Goal: Task Accomplishment & Management: Use online tool/utility

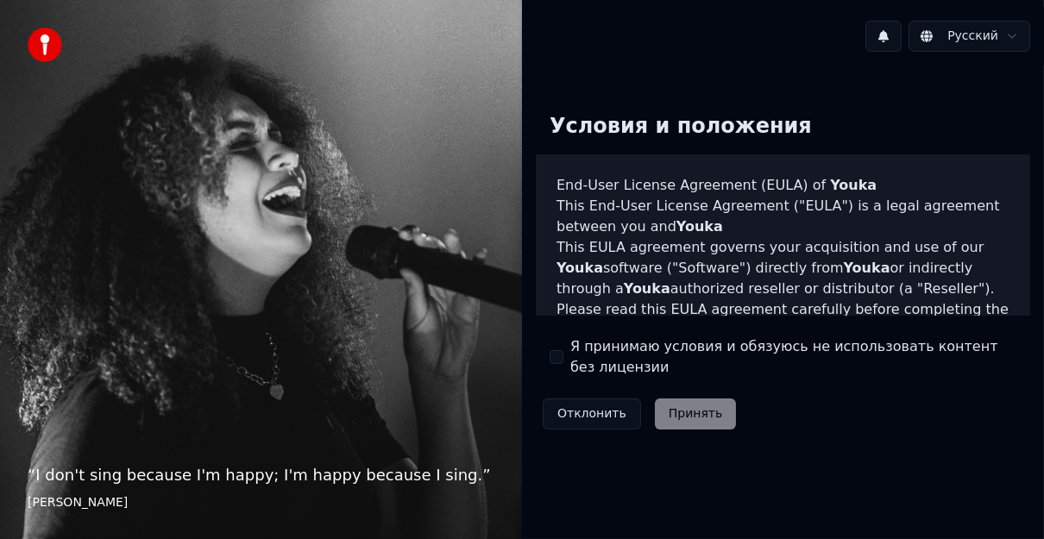
click at [556, 356] on button "Я принимаю условия и обязуюсь не использовать контент без лицензии" at bounding box center [557, 357] width 14 height 14
click at [568, 518] on div "Русский Условия и положения End-User License Agreement (EULA) of Youka This End…" at bounding box center [783, 269] width 522 height 539
click at [697, 413] on button "Принять" at bounding box center [696, 414] width 82 height 31
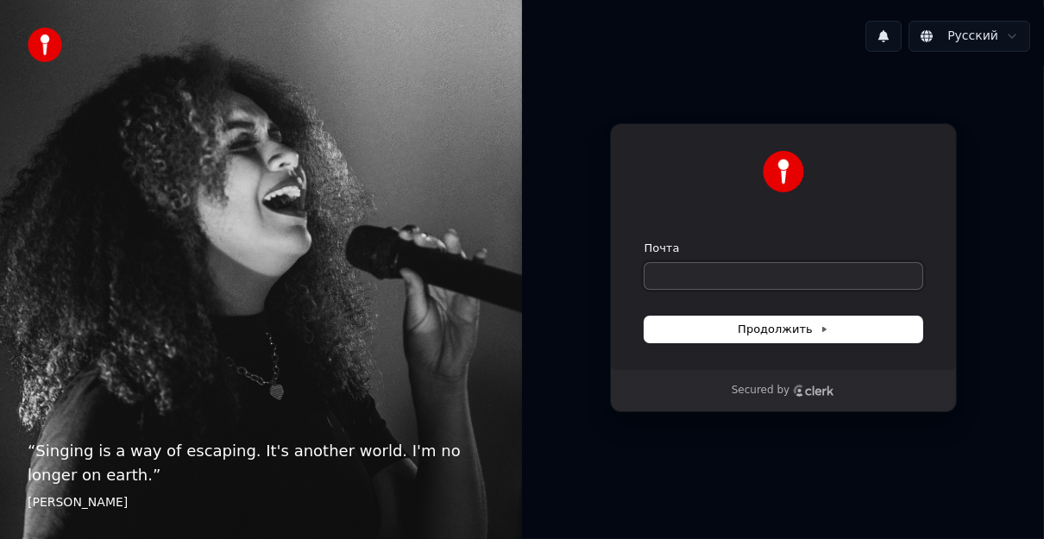
click at [687, 269] on input "Почта" at bounding box center [784, 276] width 278 height 26
click at [776, 331] on span "Продолжить" at bounding box center [783, 330] width 91 height 16
type input "**********"
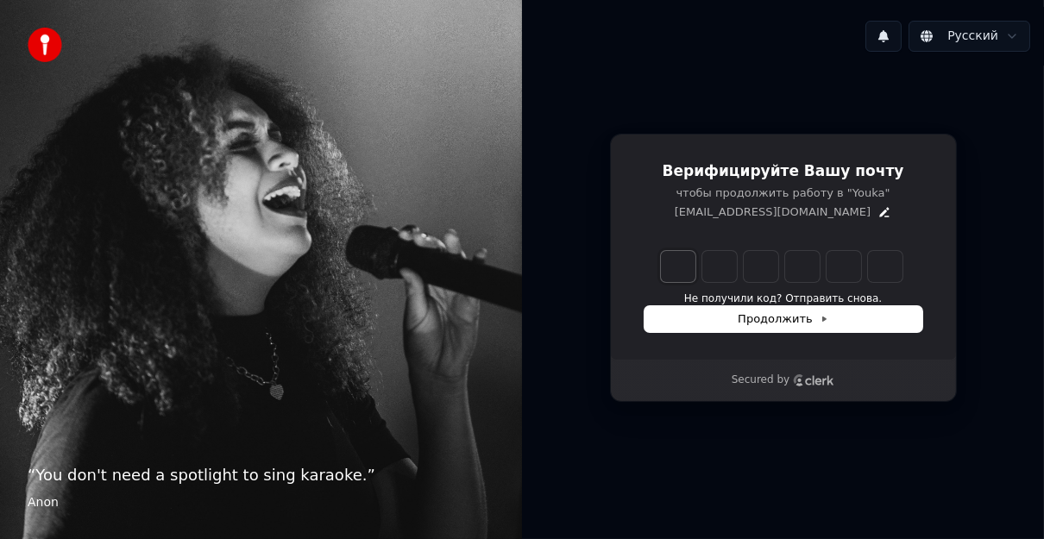
type input "*"
type input "**"
type input "*"
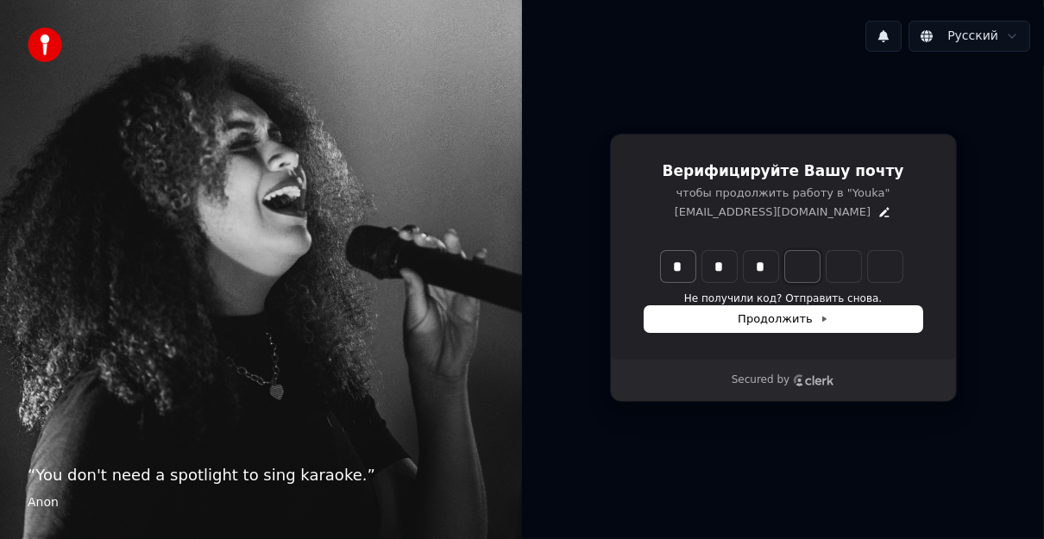
type input "***"
type input "*"
type input "****"
type input "*"
type input "******"
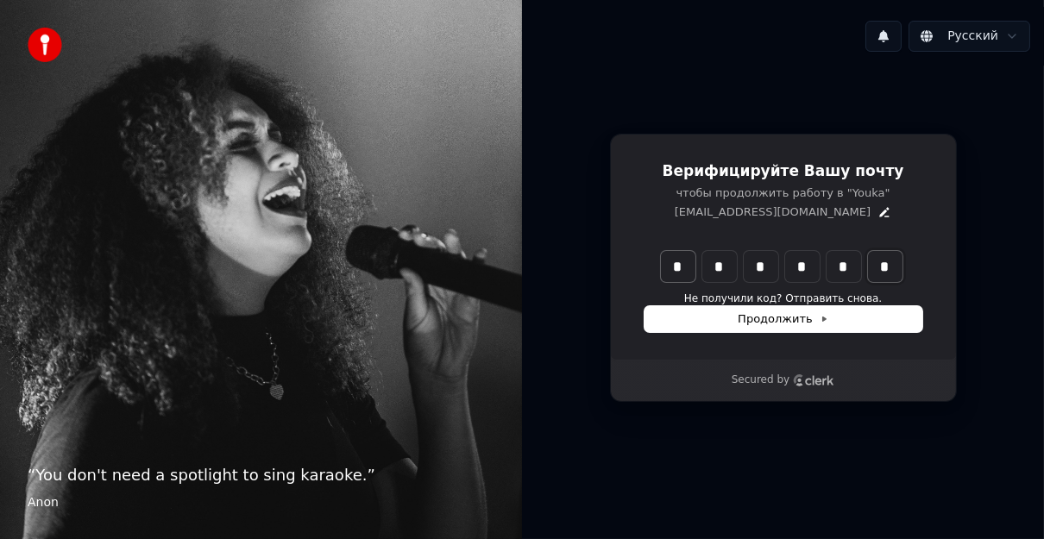
type input "*"
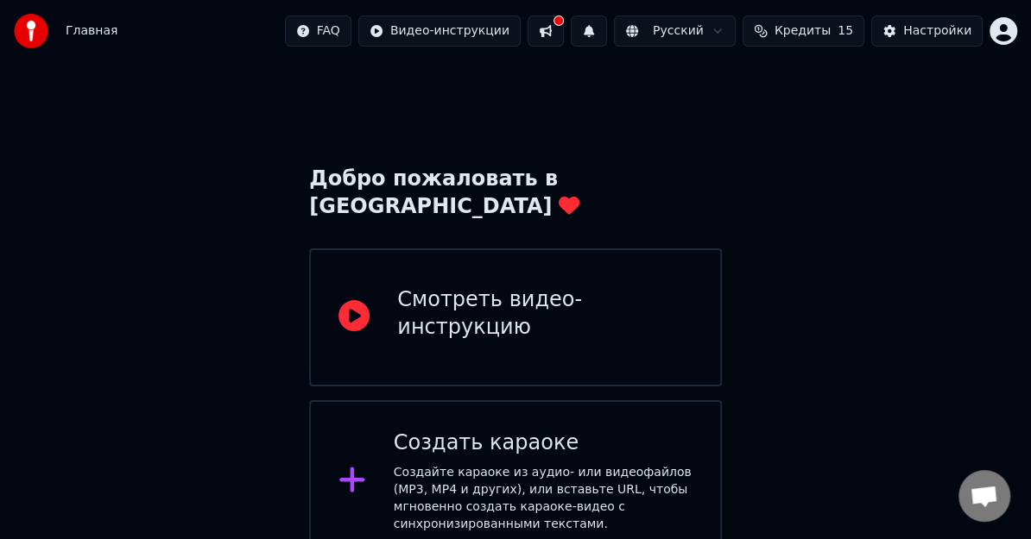
click at [350, 300] on icon at bounding box center [353, 315] width 31 height 31
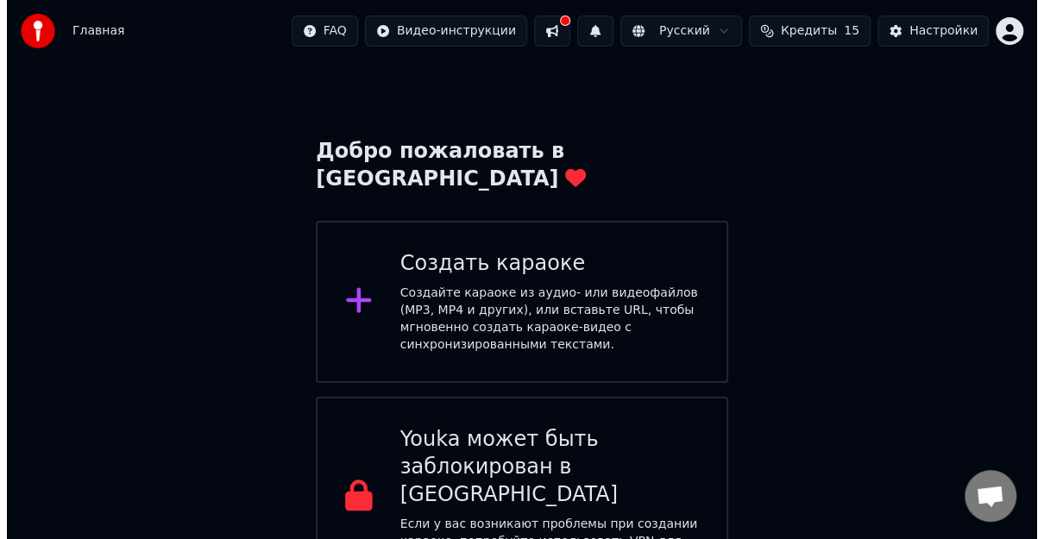
scroll to position [29, 0]
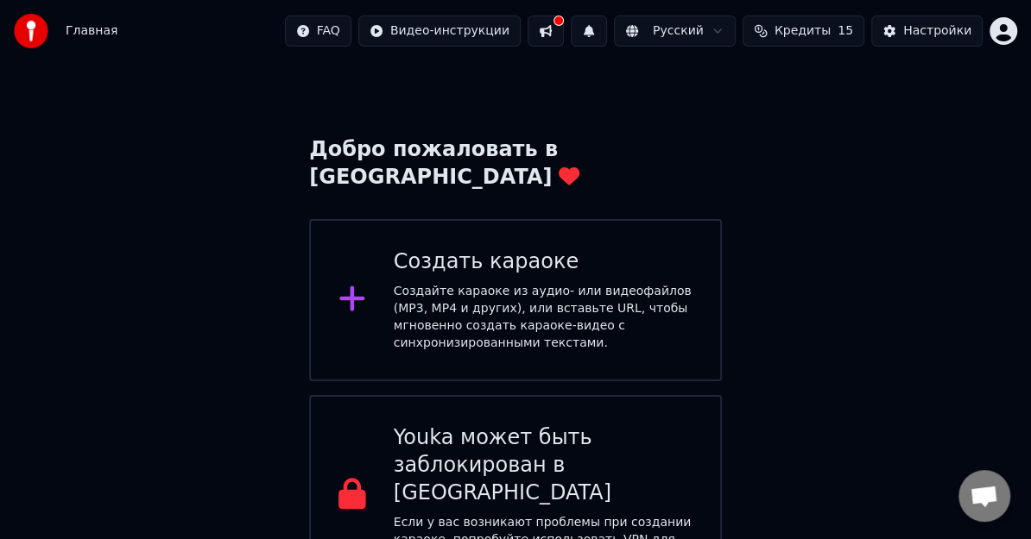
click at [419, 283] on div "Создайте караоке из аудио- или видеофайлов (MP3, MP4 и других), или вставьте UR…" at bounding box center [543, 317] width 299 height 69
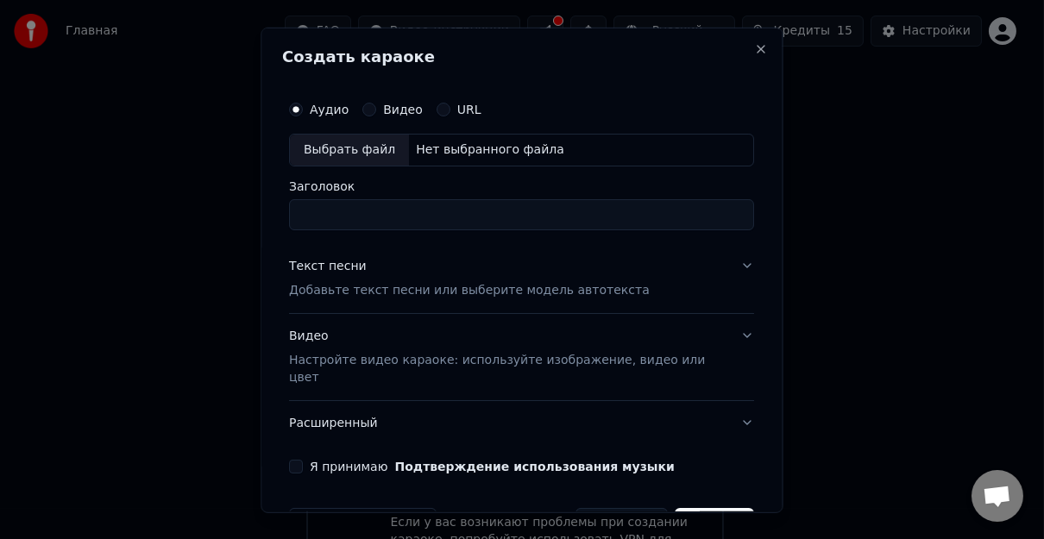
click at [378, 149] on div "Выбрать файл" at bounding box center [350, 149] width 119 height 31
type input "**********"
click at [402, 290] on p "Добавьте текст песни или выберите модель автотекста" at bounding box center [470, 289] width 361 height 17
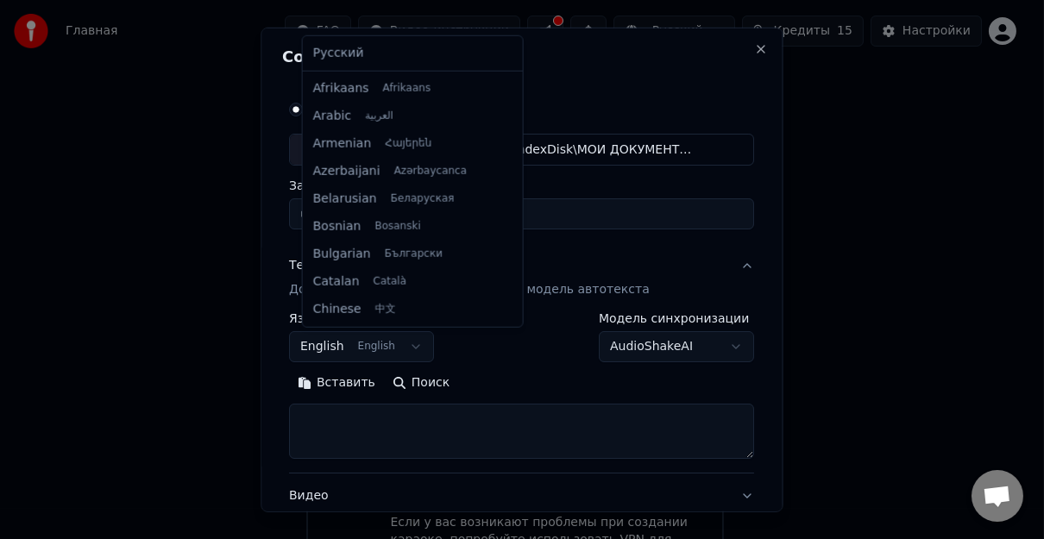
click at [411, 350] on body "**********" at bounding box center [515, 283] width 1031 height 625
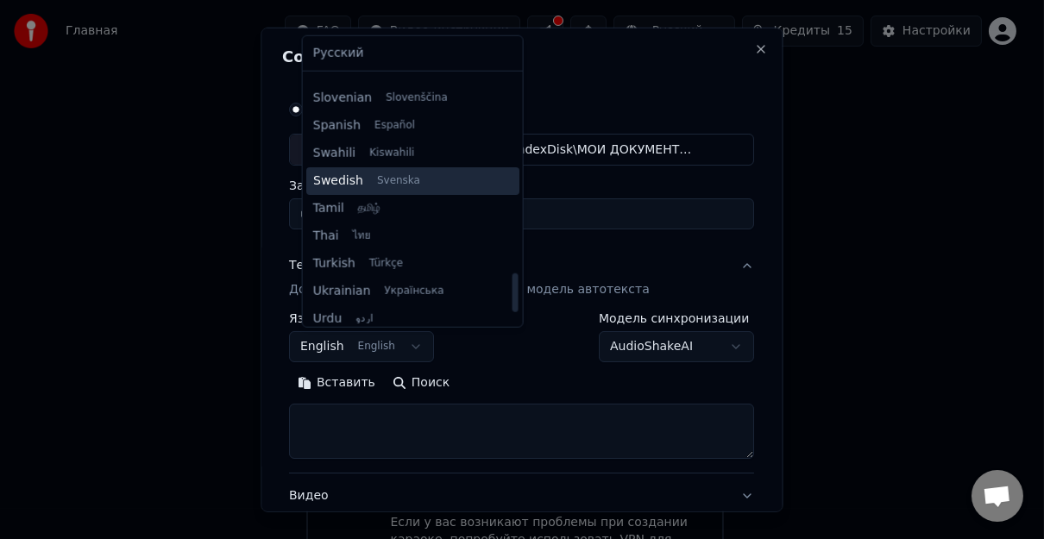
scroll to position [1324, 0]
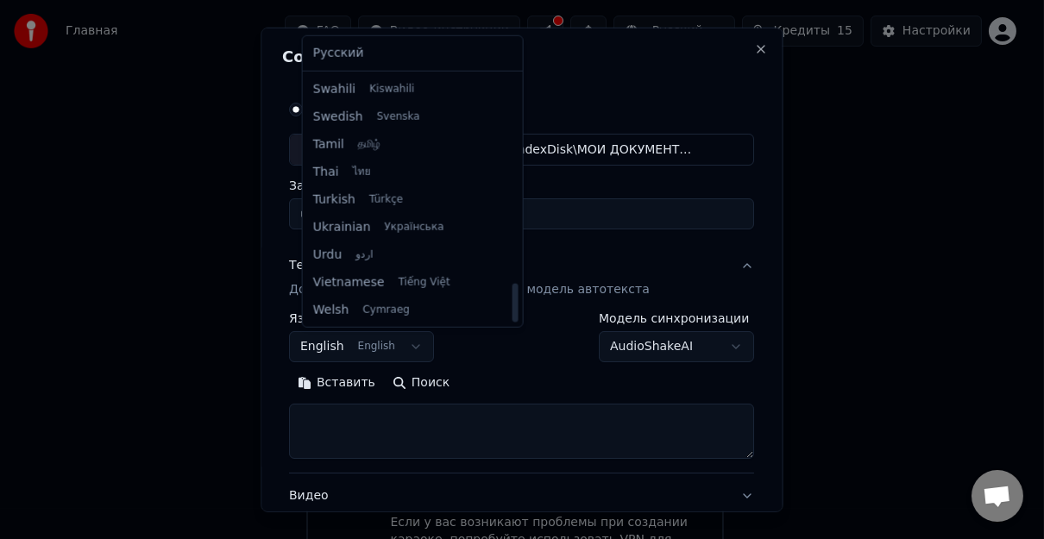
drag, startPoint x: 500, startPoint y: 308, endPoint x: 501, endPoint y: 181, distance: 126.9
click at [498, 127] on div "Русский Afrikaans Afrikaans Arabic العربية Armenian Հայերեն Azerbaijani Azərbay…" at bounding box center [413, 181] width 220 height 291
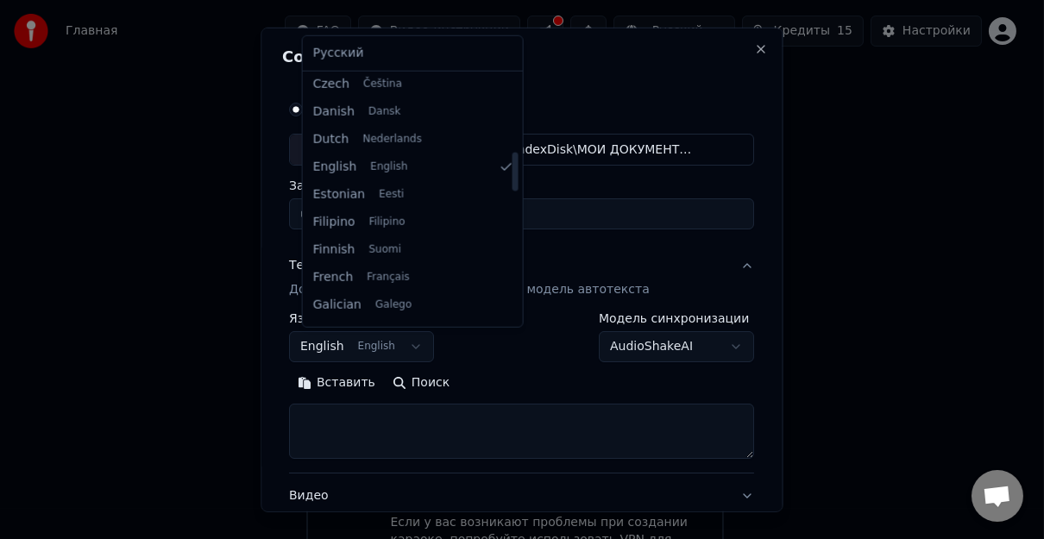
scroll to position [0, 0]
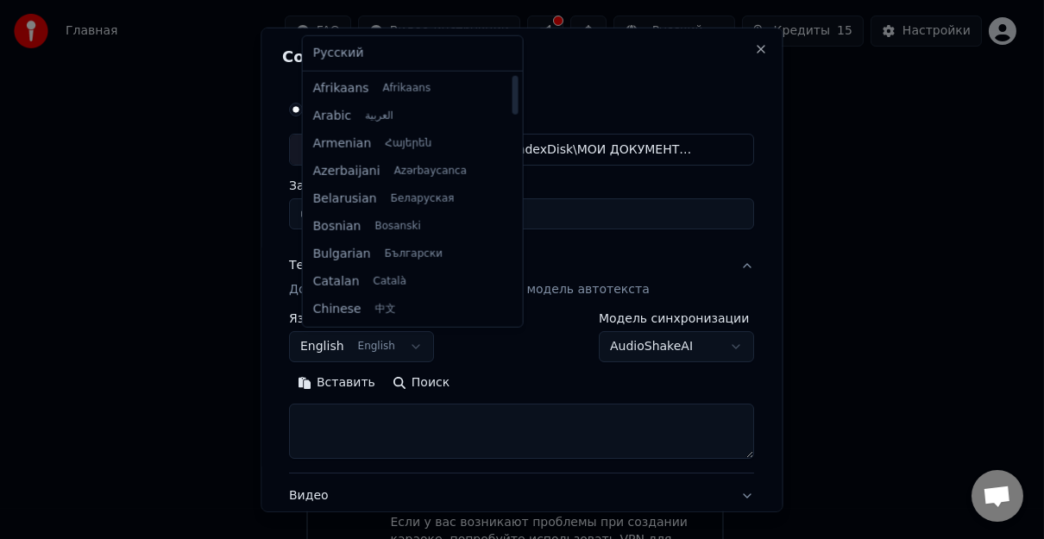
drag, startPoint x: 494, startPoint y: 305, endPoint x: 501, endPoint y: 63, distance: 241.8
click at [512, 76] on div at bounding box center [515, 95] width 6 height 39
select select "**"
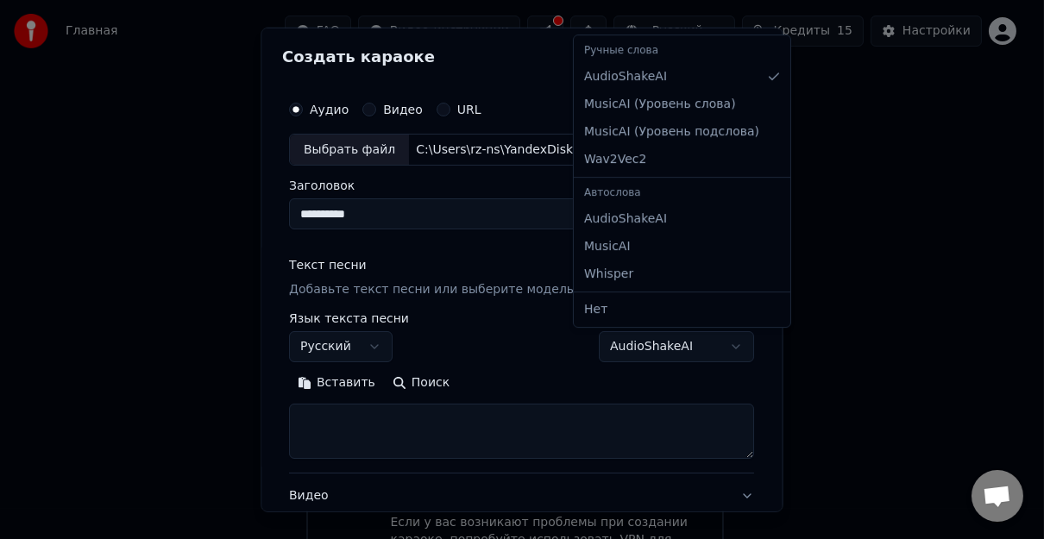
click at [637, 346] on body "**********" at bounding box center [515, 283] width 1031 height 625
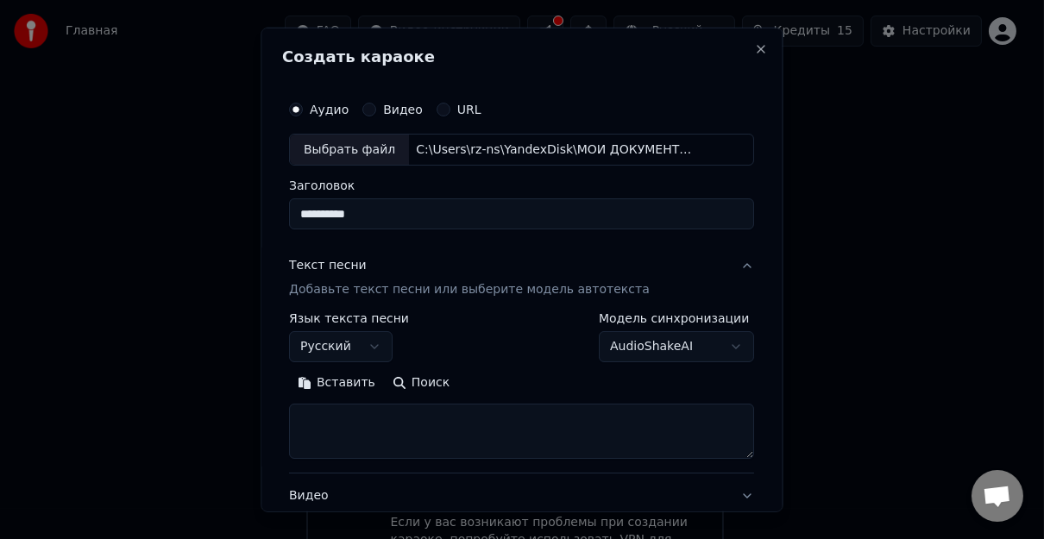
click at [637, 346] on body "**********" at bounding box center [515, 283] width 1031 height 625
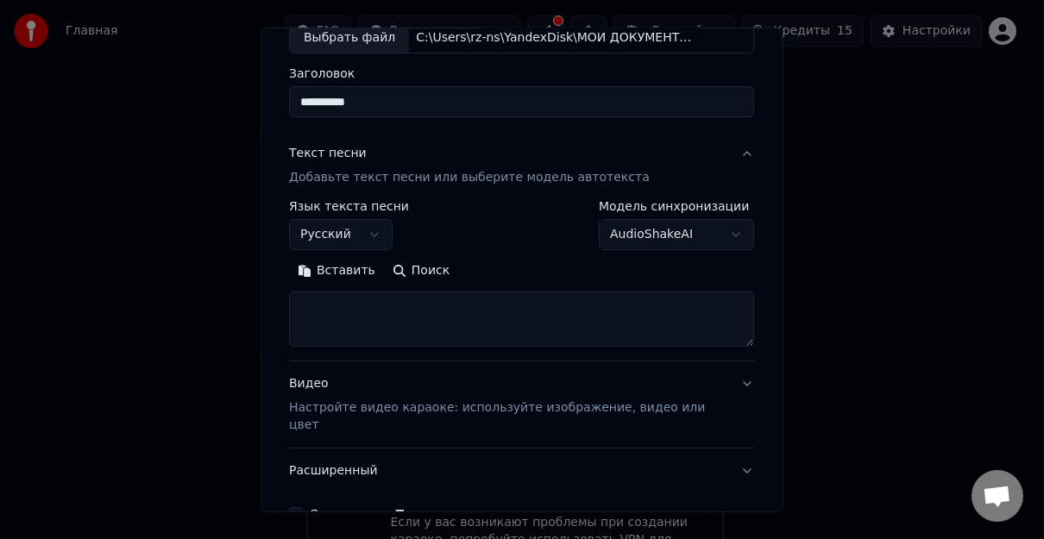
scroll to position [115, 0]
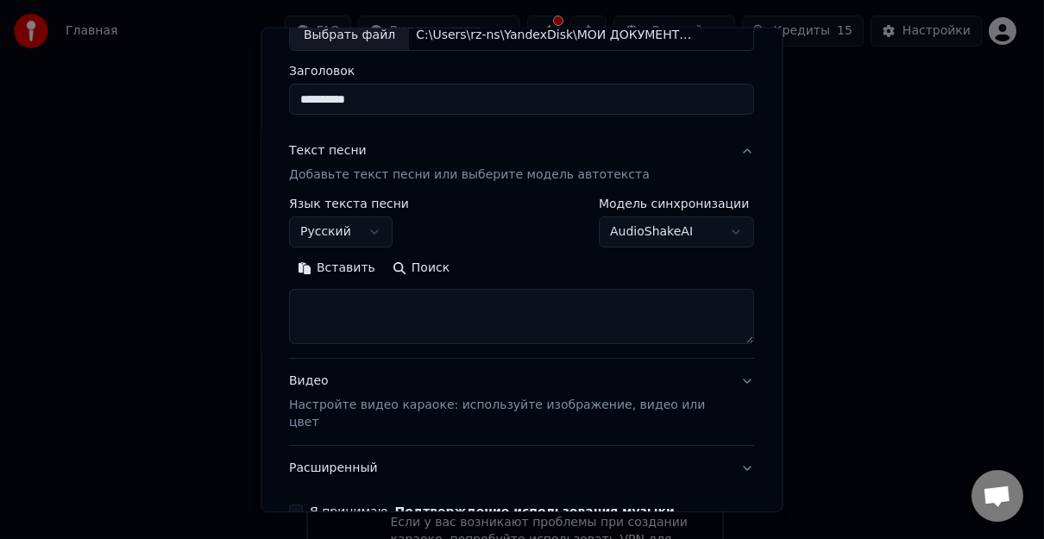
click at [394, 312] on textarea at bounding box center [522, 316] width 465 height 55
paste textarea "**********"
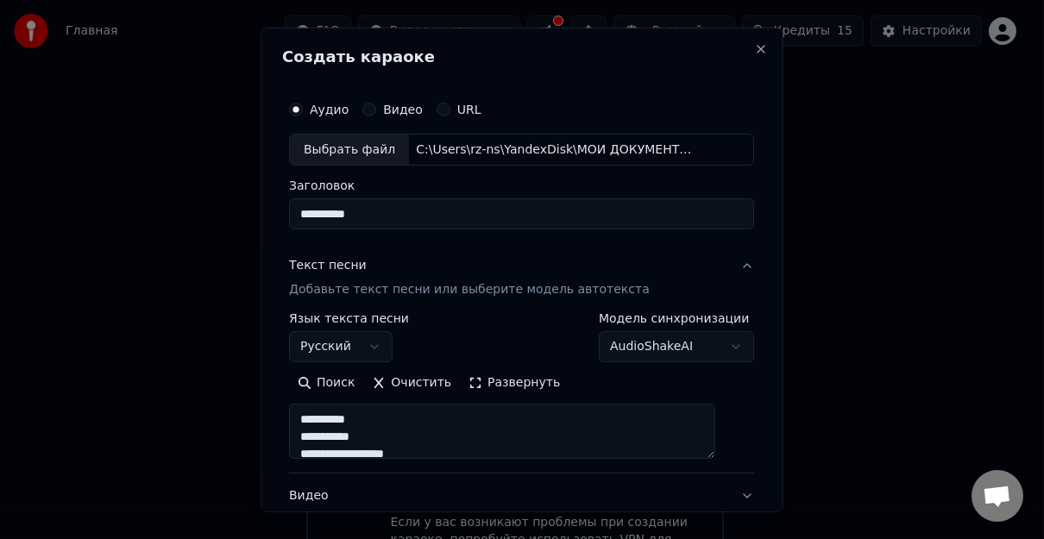
scroll to position [0, 0]
drag, startPoint x: 378, startPoint y: 423, endPoint x: 287, endPoint y: 409, distance: 91.7
click at [284, 414] on div "**********" at bounding box center [523, 270] width 522 height 486
drag, startPoint x: 380, startPoint y: 450, endPoint x: 383, endPoint y: 425, distance: 24.4
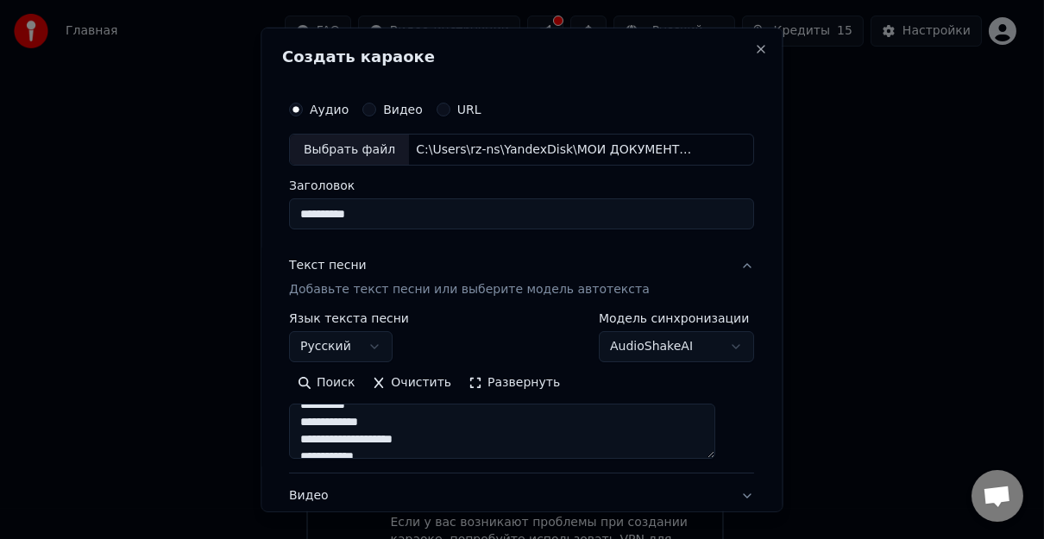
click at [367, 429] on textarea "**********" at bounding box center [503, 431] width 426 height 55
click at [391, 409] on textarea "**********" at bounding box center [503, 431] width 426 height 55
click at [388, 413] on textarea "**********" at bounding box center [503, 431] width 426 height 55
click at [340, 409] on textarea "**********" at bounding box center [503, 431] width 426 height 55
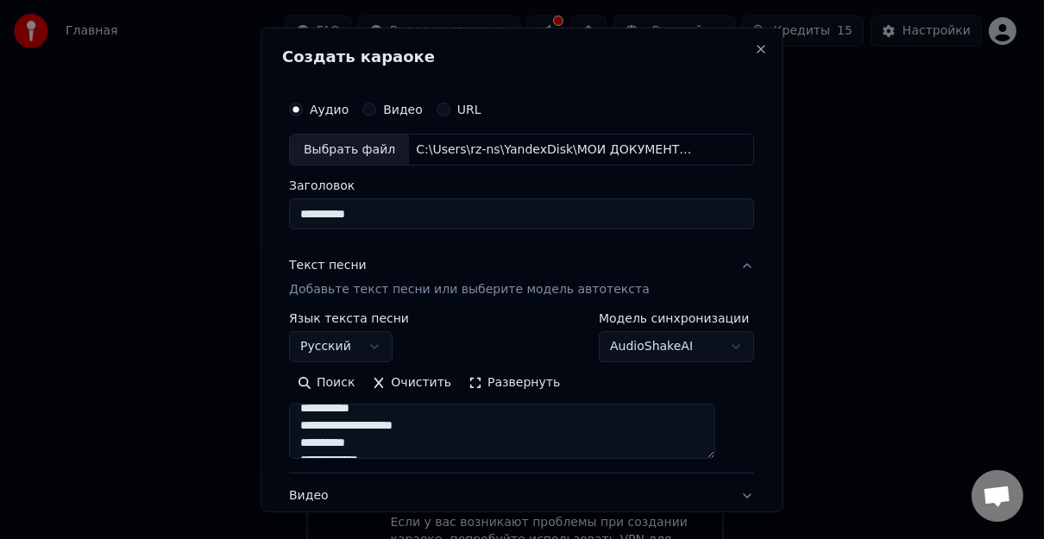
drag, startPoint x: 312, startPoint y: 405, endPoint x: 373, endPoint y: 443, distance: 72.1
click at [375, 443] on textarea "**********" at bounding box center [503, 431] width 426 height 55
drag, startPoint x: 312, startPoint y: 449, endPoint x: 373, endPoint y: 440, distance: 61.0
click at [373, 441] on textarea "**********" at bounding box center [503, 431] width 426 height 55
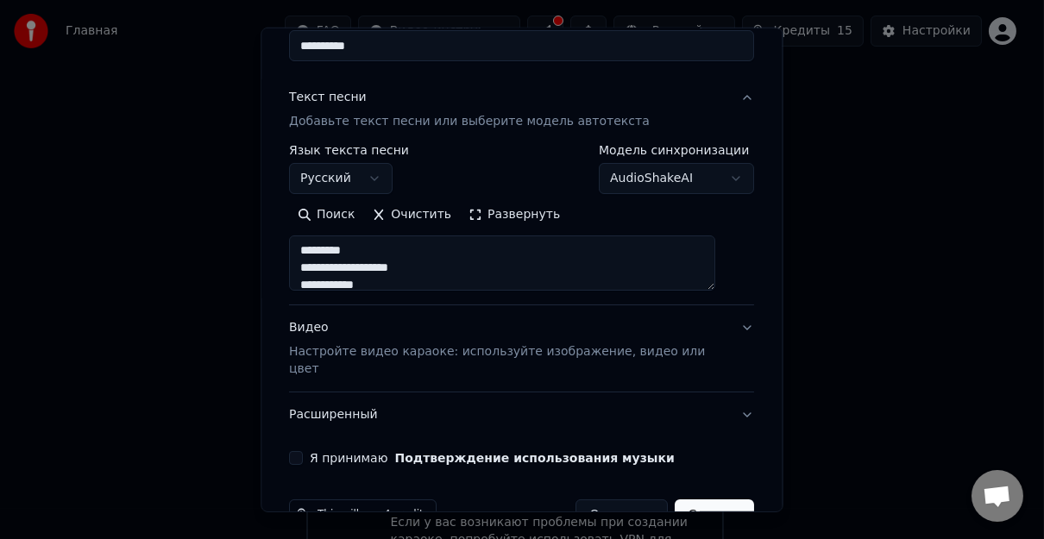
scroll to position [195, 0]
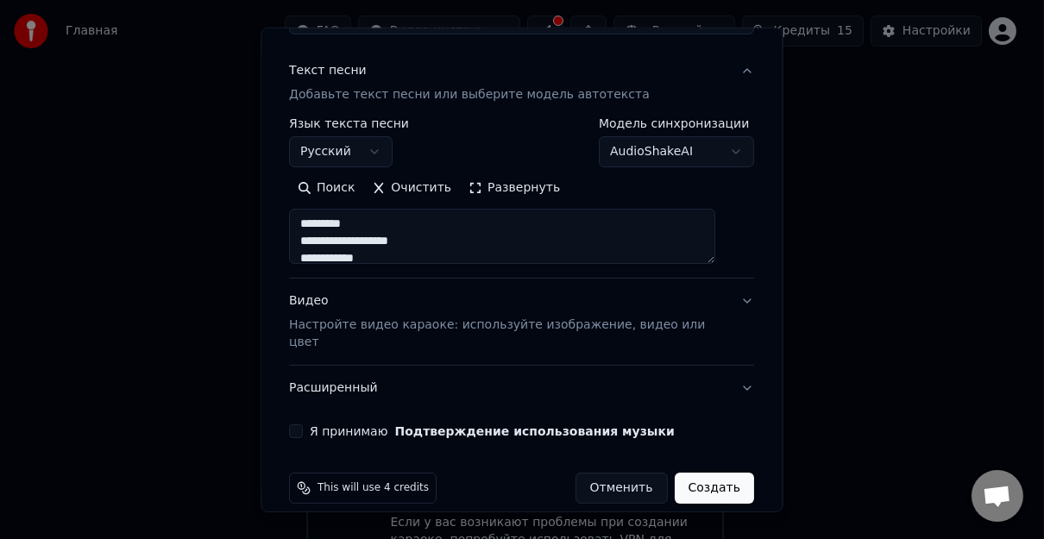
type textarea "**********"
click at [561, 328] on p "Настройте видео караоке: используйте изображение, видео или цвет" at bounding box center [509, 334] width 438 height 35
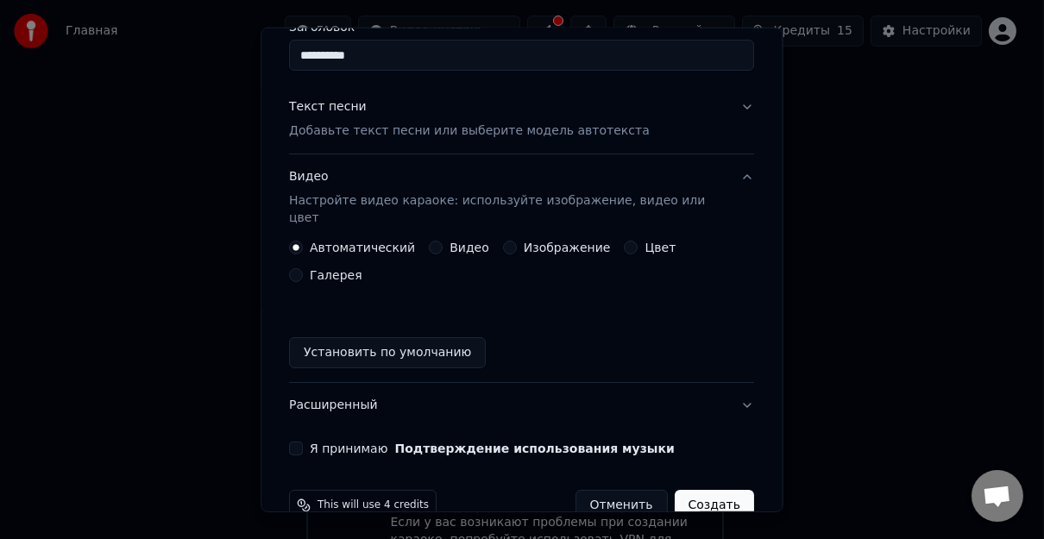
scroll to position [148, 0]
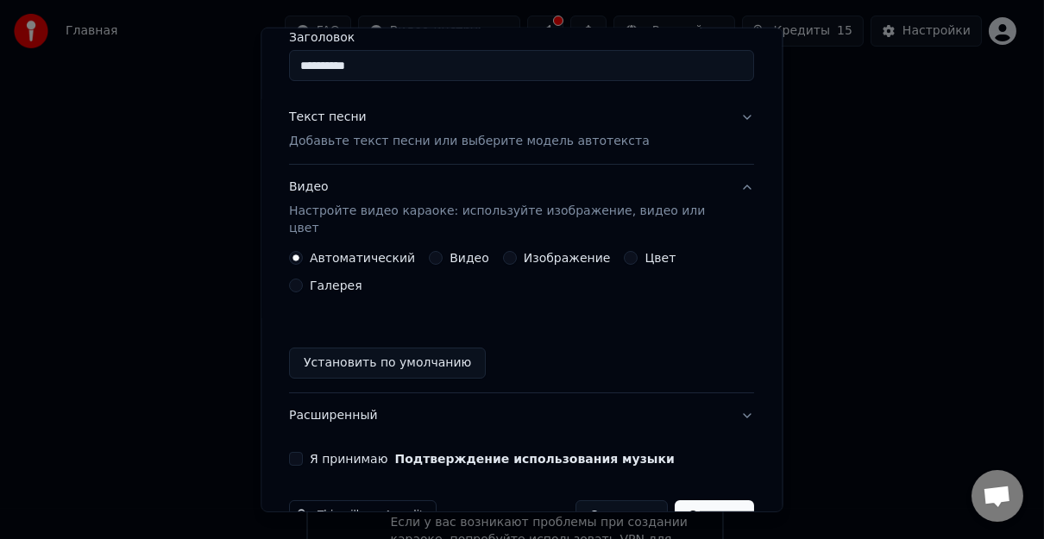
click at [528, 252] on label "Изображение" at bounding box center [567, 258] width 87 height 12
click at [517, 251] on button "Изображение" at bounding box center [510, 258] width 14 height 14
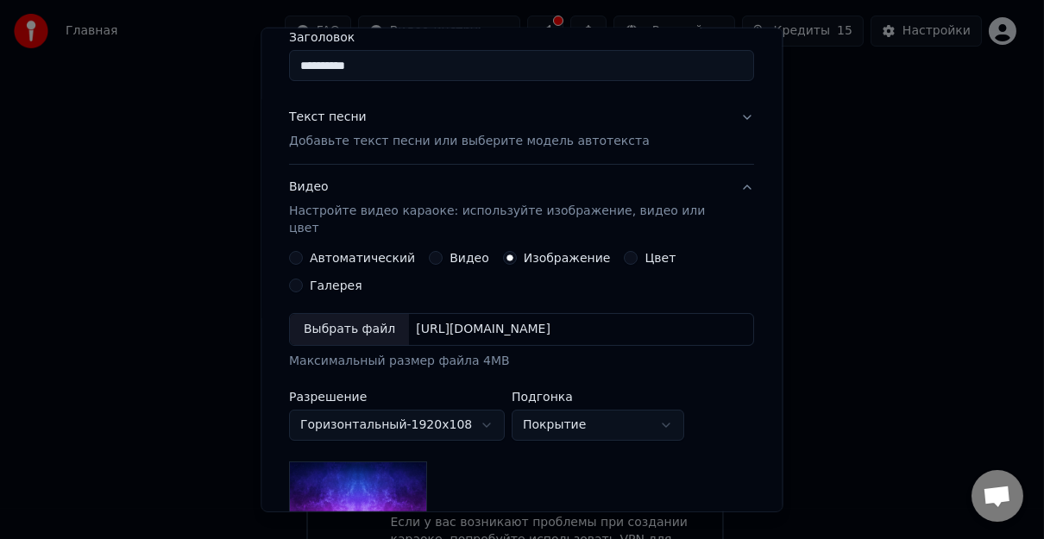
click at [369, 314] on div "Выбрать файл" at bounding box center [350, 329] width 119 height 31
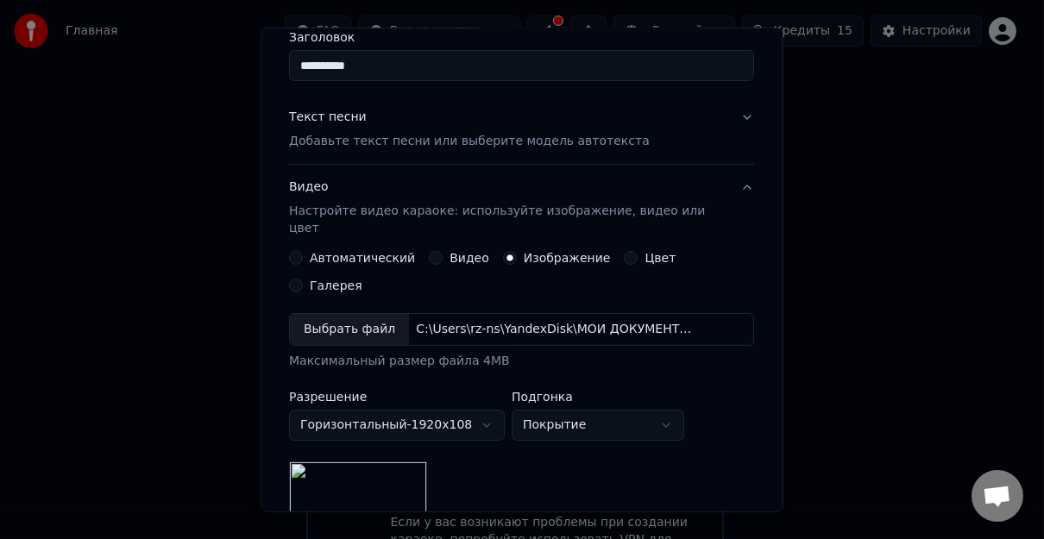
click at [621, 376] on body "**********" at bounding box center [515, 283] width 1031 height 625
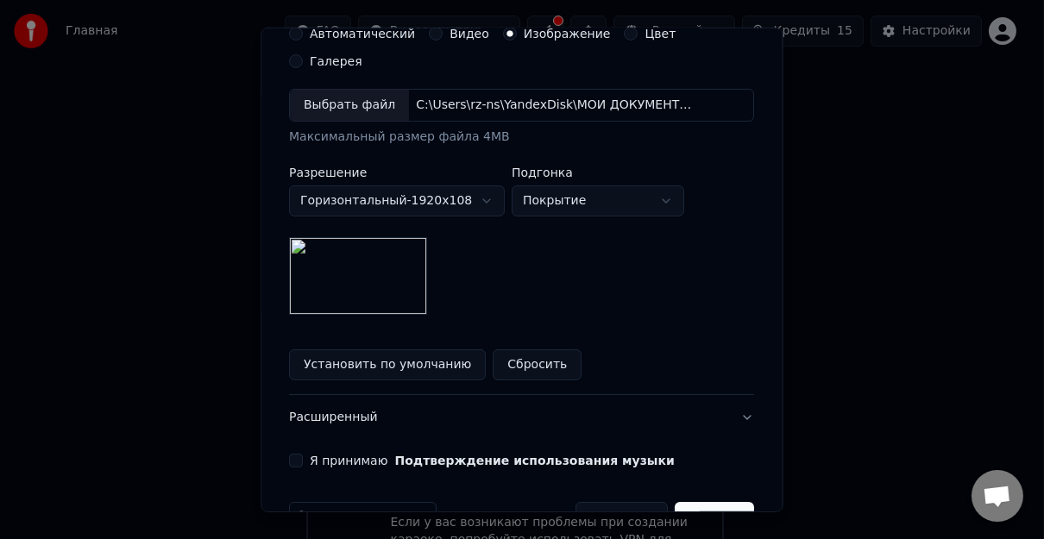
scroll to position [374, 0]
click at [304, 453] on button "Я принимаю Подтверждение использования музыки" at bounding box center [297, 460] width 14 height 14
click at [680, 501] on button "Создать" at bounding box center [714, 516] width 79 height 31
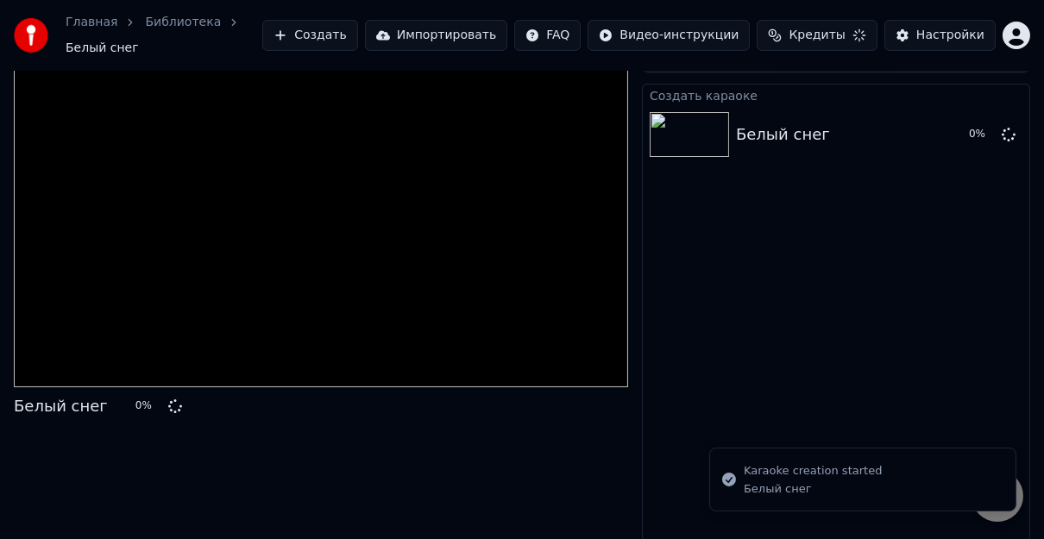
scroll to position [22, 0]
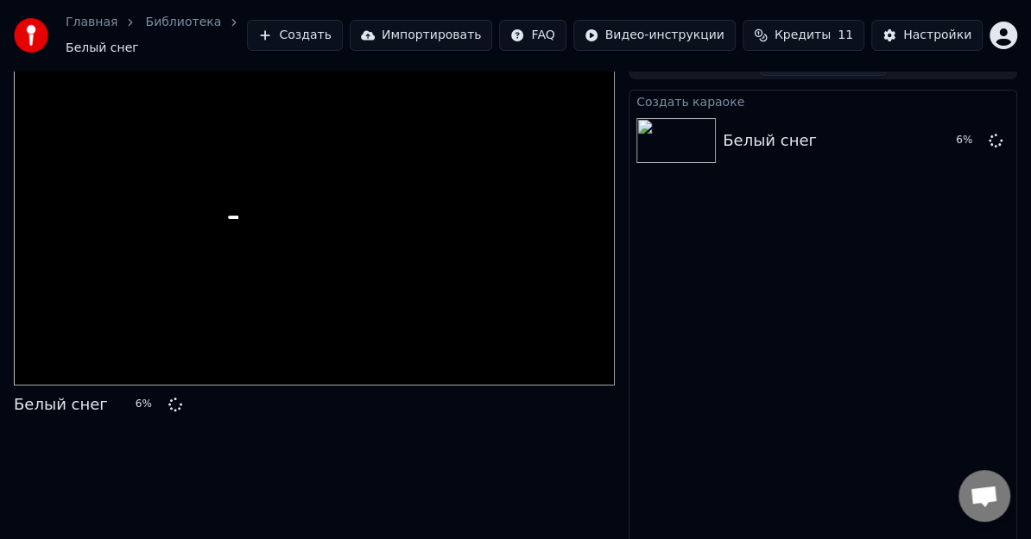
click at [299, 216] on span at bounding box center [314, 217] width 173 height 3
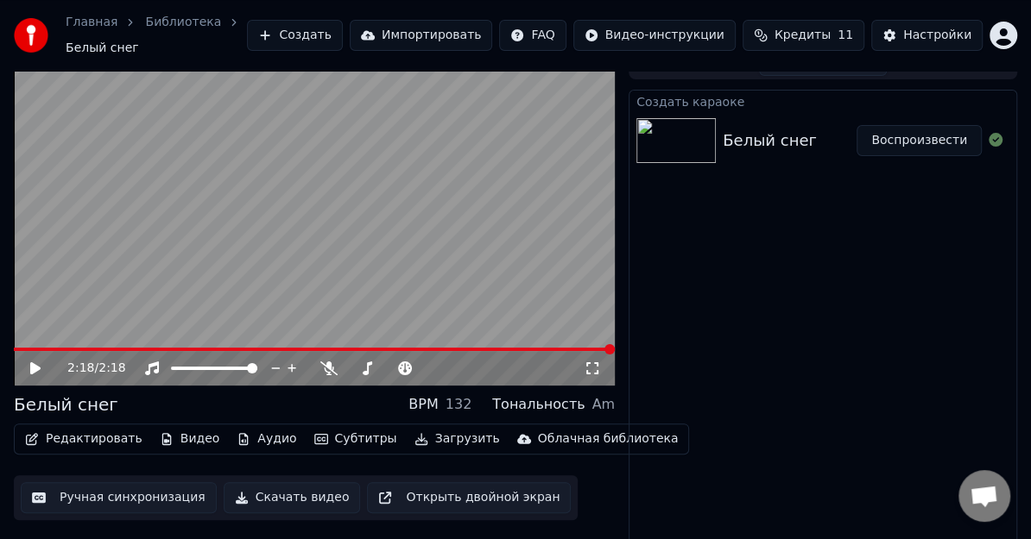
click at [272, 490] on button "Скачать видео" at bounding box center [292, 497] width 137 height 31
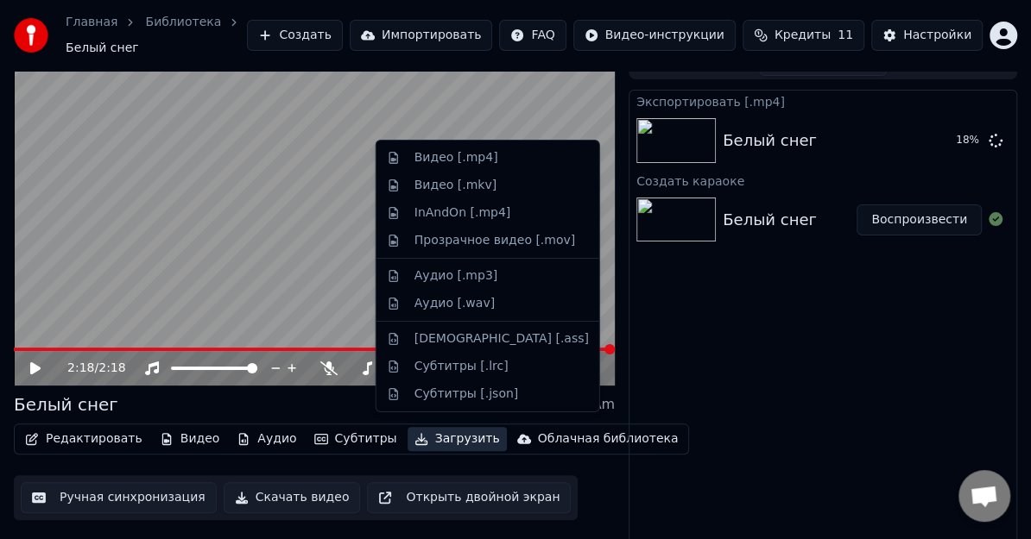
click at [419, 430] on button "Загрузить" at bounding box center [456, 439] width 99 height 24
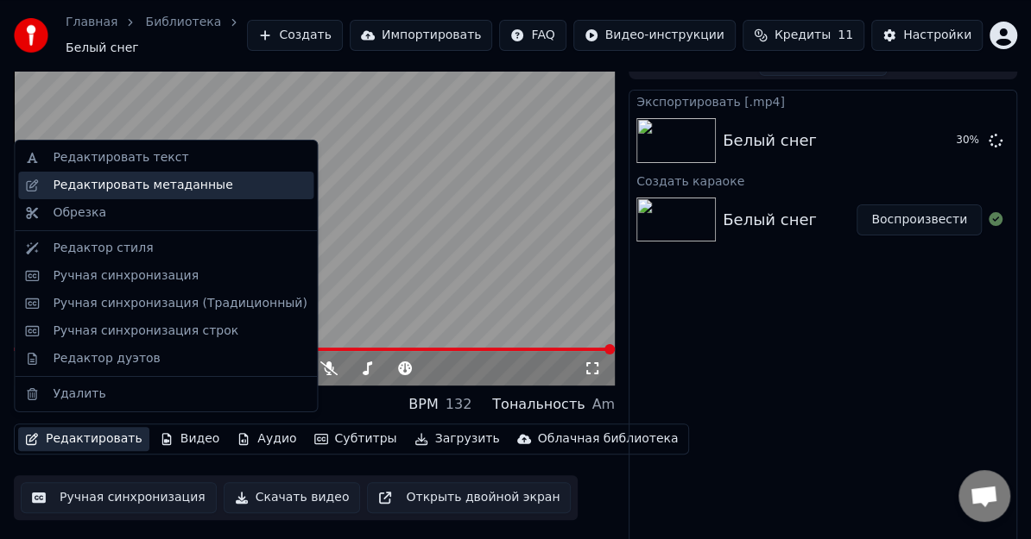
click at [76, 189] on div "Редактировать метаданные" at bounding box center [143, 185] width 180 height 17
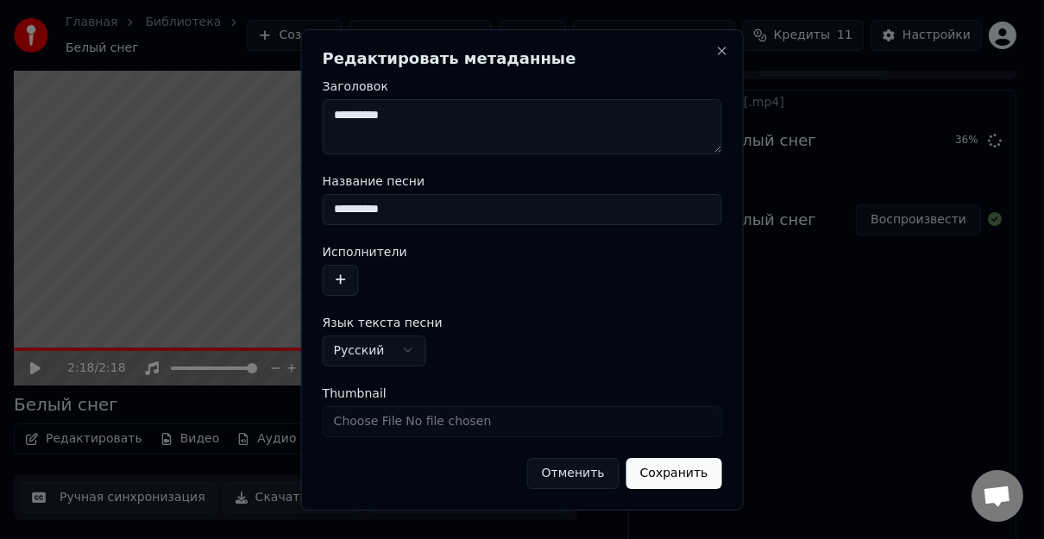
click at [342, 281] on button "button" at bounding box center [341, 279] width 36 height 31
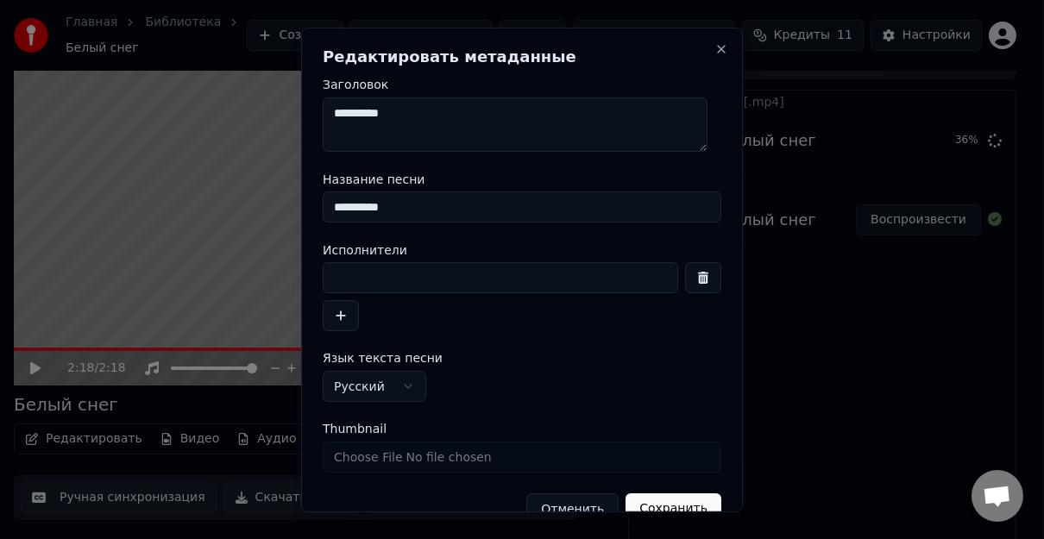
click at [374, 279] on input at bounding box center [501, 277] width 356 height 31
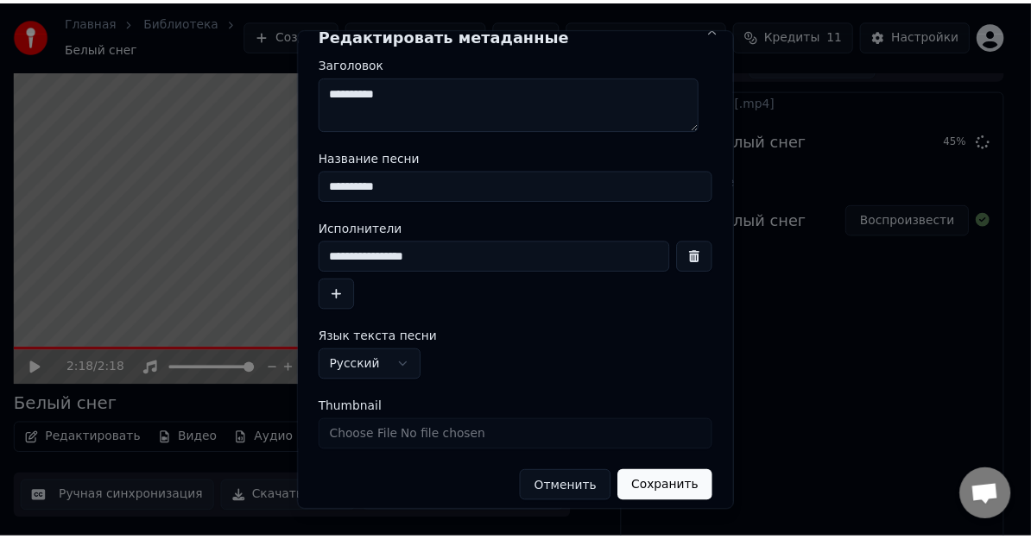
scroll to position [32, 0]
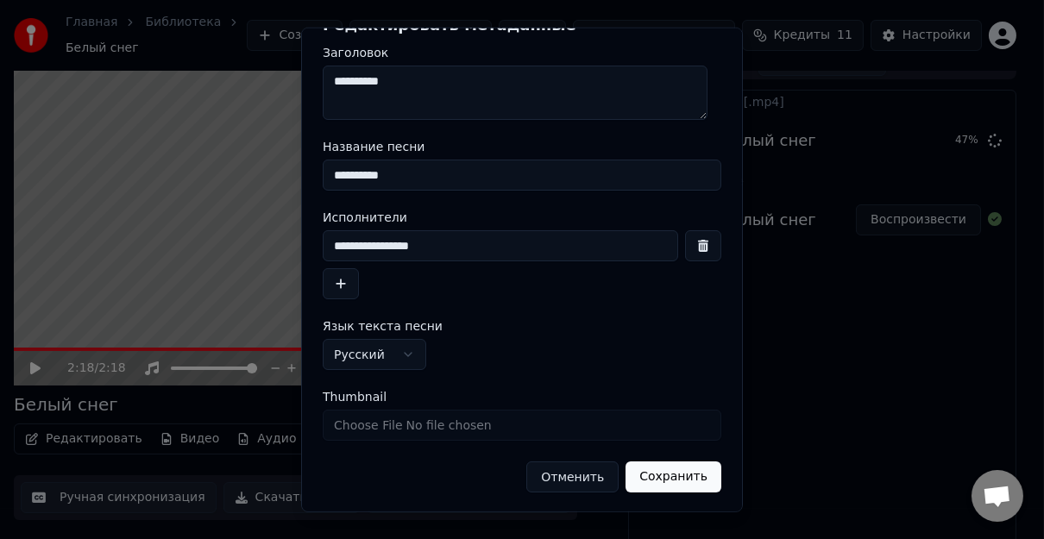
type input "**********"
click at [660, 475] on button "Сохранить" at bounding box center [674, 477] width 96 height 31
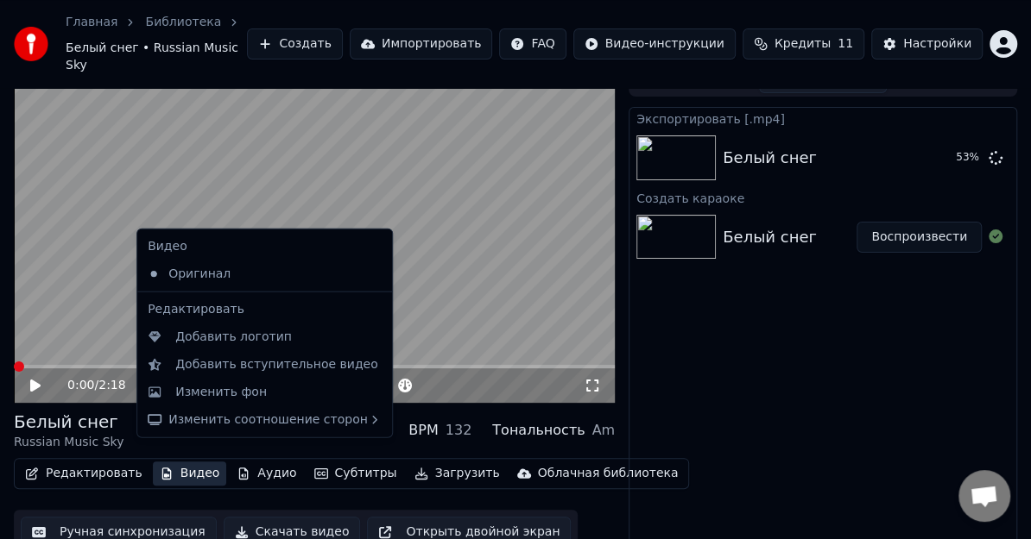
click at [183, 463] on button "Видео" at bounding box center [190, 474] width 74 height 24
click at [237, 370] on div "Добавить вступительное видео" at bounding box center [276, 364] width 203 height 17
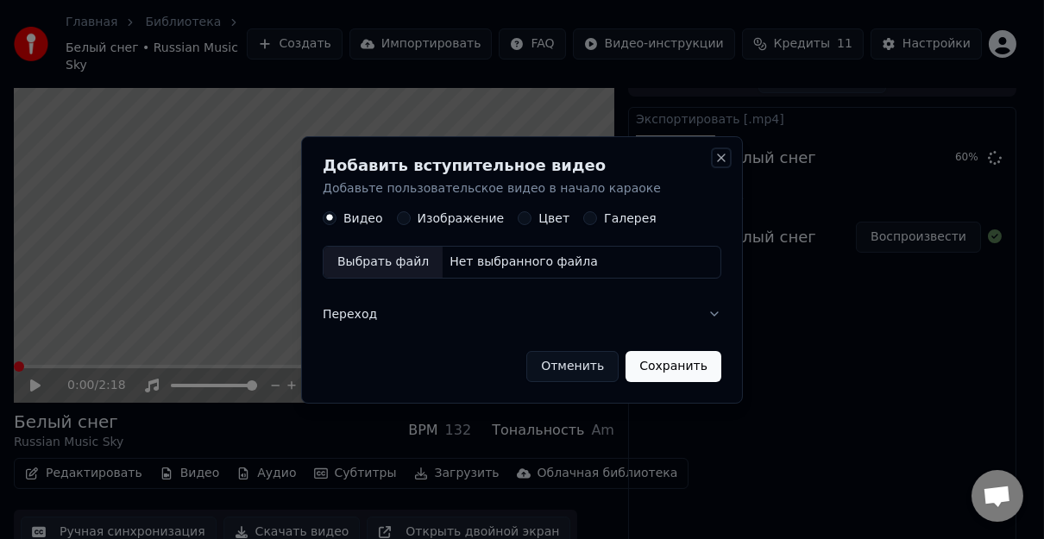
click at [722, 160] on button "Close" at bounding box center [722, 158] width 14 height 14
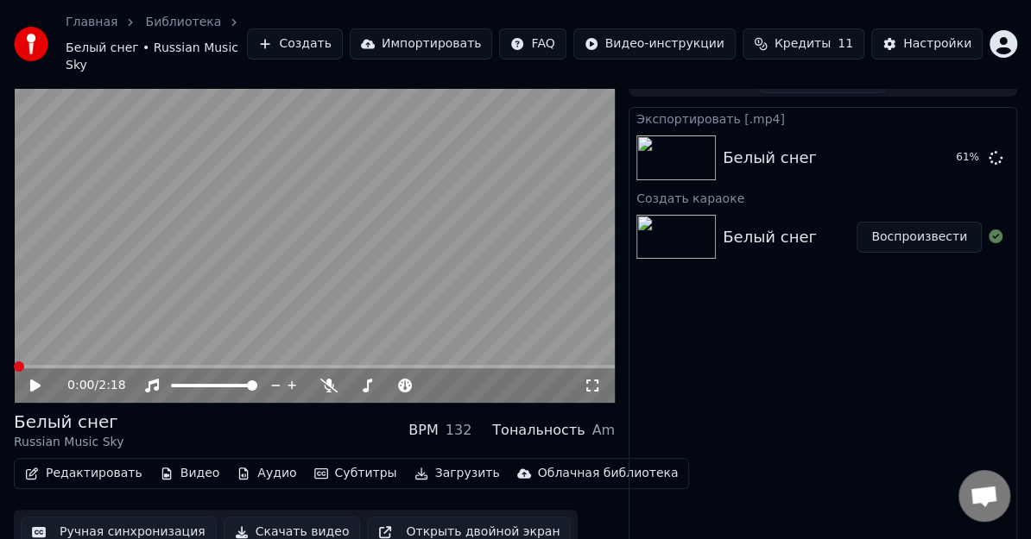
click at [193, 463] on button "Видео" at bounding box center [190, 474] width 74 height 24
click at [942, 36] on div "Настройки" at bounding box center [937, 43] width 68 height 17
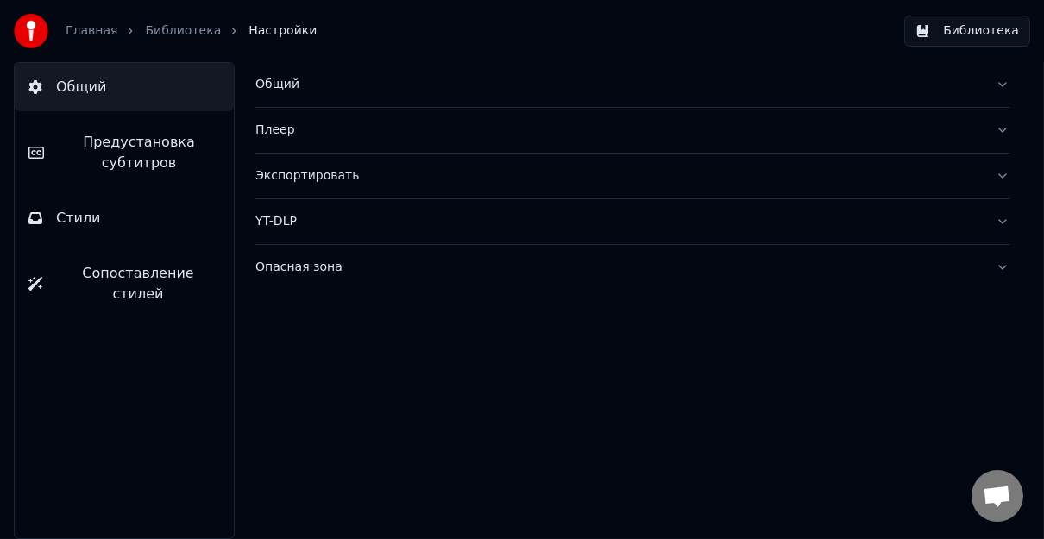
click at [39, 89] on icon at bounding box center [34, 87] width 13 height 14
click at [177, 34] on link "Библиотека" at bounding box center [183, 30] width 76 height 17
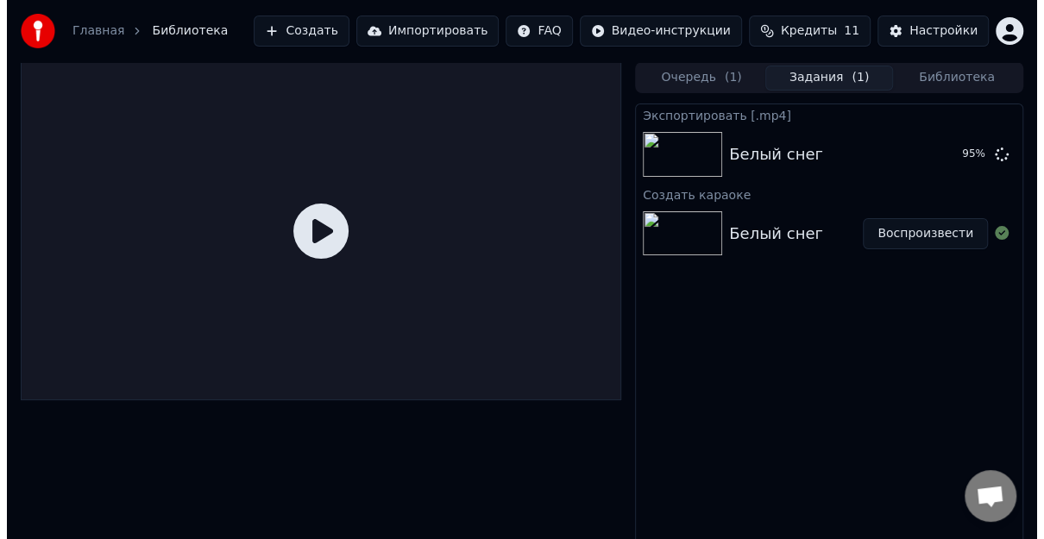
scroll to position [22, 0]
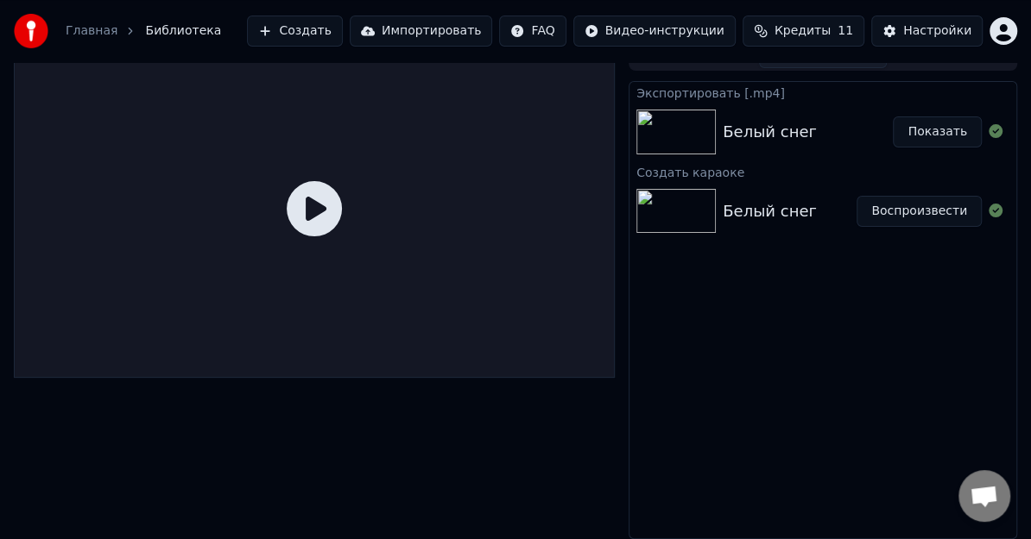
click at [953, 128] on button "Показать" at bounding box center [936, 132] width 89 height 31
click at [953, 358] on div "Экспортировать [.mp4] Белый снег Показать Создать караоке Белый снег Воспроизве…" at bounding box center [822, 310] width 388 height 458
click at [342, 24] on button "Создать" at bounding box center [294, 31] width 95 height 31
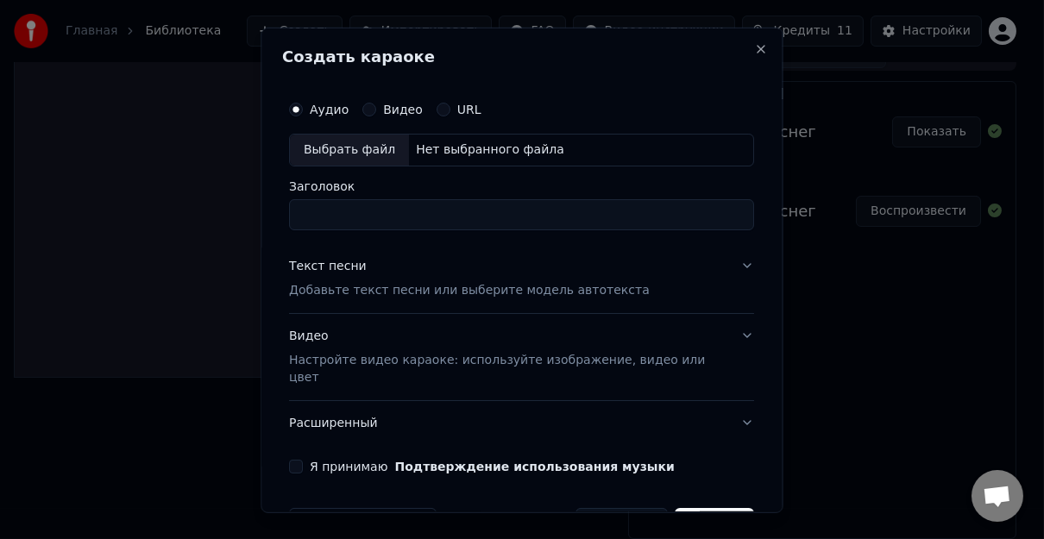
click at [354, 149] on div "Выбрать файл" at bounding box center [350, 149] width 119 height 31
type input "**********"
click at [381, 287] on p "Добавьте текст песни или выберите модель автотекста" at bounding box center [470, 289] width 361 height 17
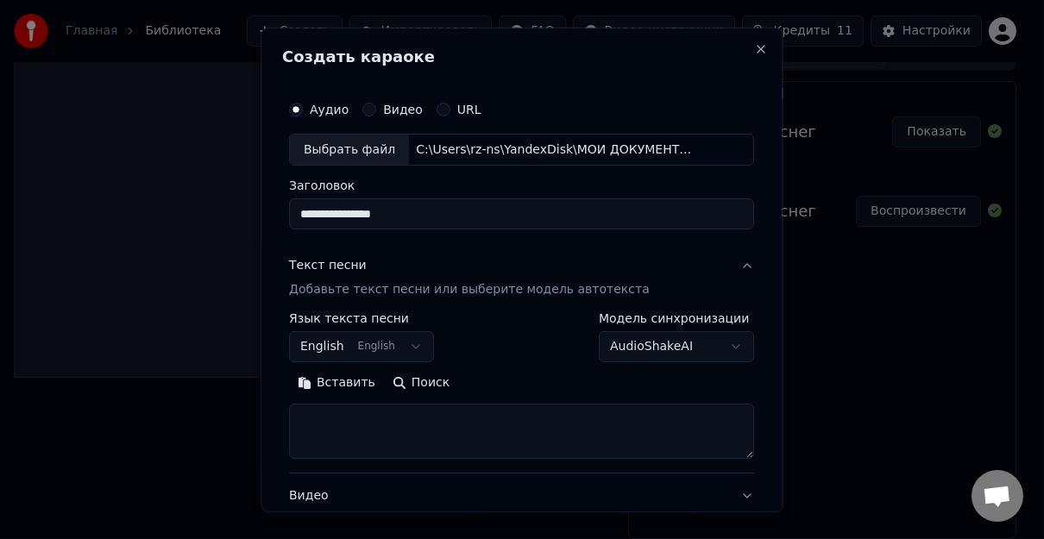
click at [387, 290] on p "Добавьте текст песни или выберите модель автотекста" at bounding box center [470, 289] width 361 height 17
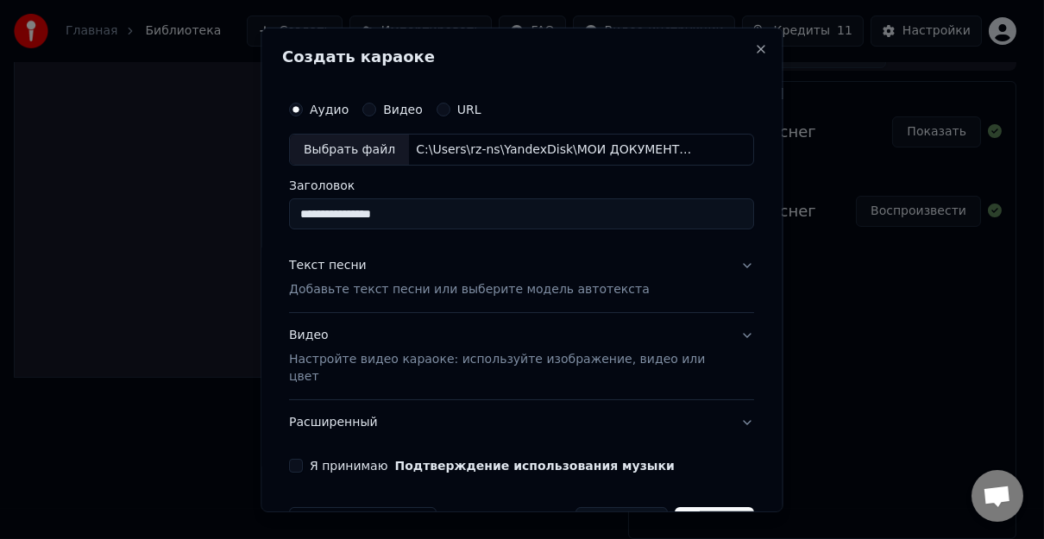
click at [407, 289] on p "Добавьте текст песни или выберите модель автотекста" at bounding box center [470, 289] width 361 height 17
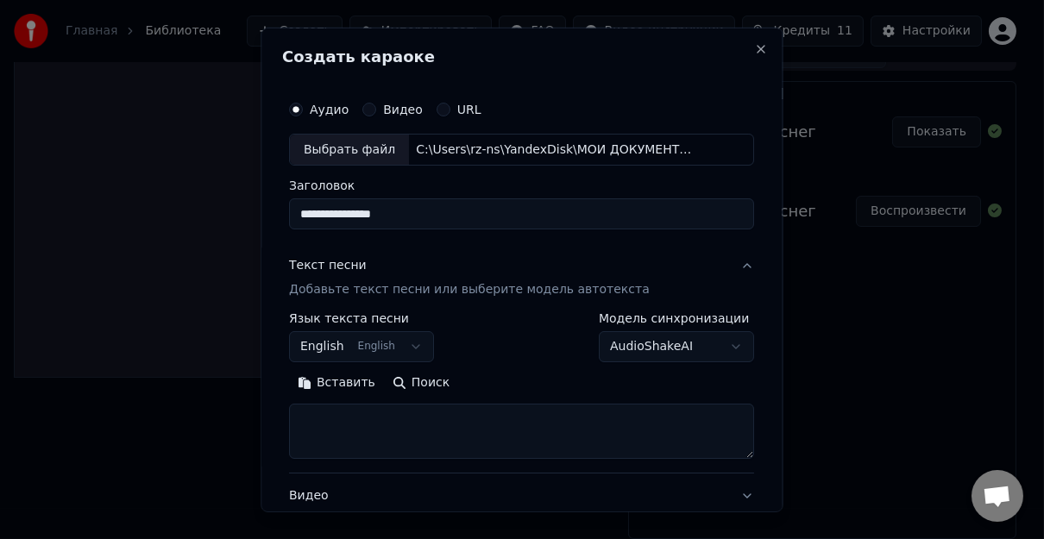
click at [344, 429] on textarea at bounding box center [522, 431] width 465 height 55
paste textarea "**********"
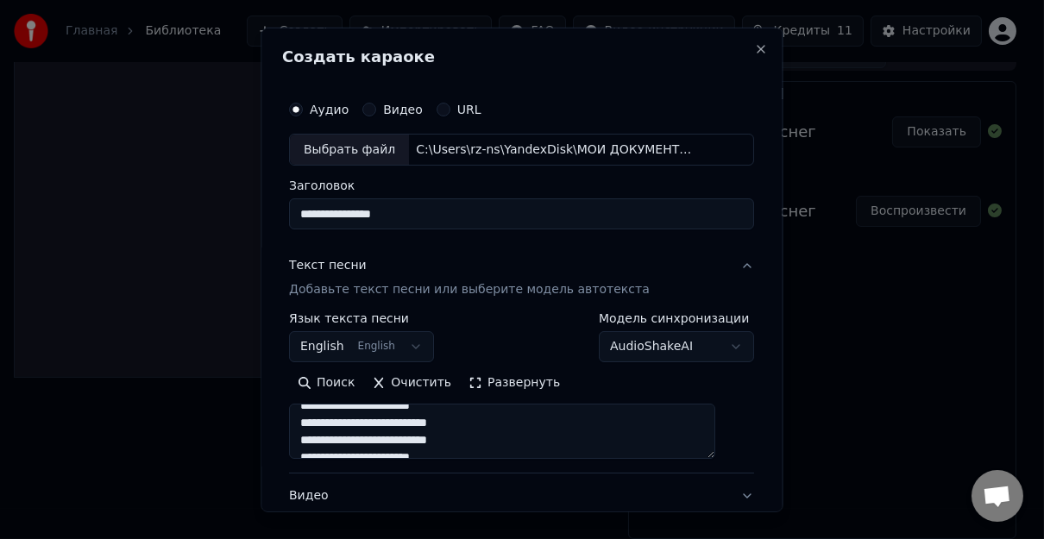
scroll to position [0, 0]
click at [446, 441] on textarea at bounding box center [503, 431] width 426 height 55
click at [449, 442] on textarea at bounding box center [503, 431] width 426 height 55
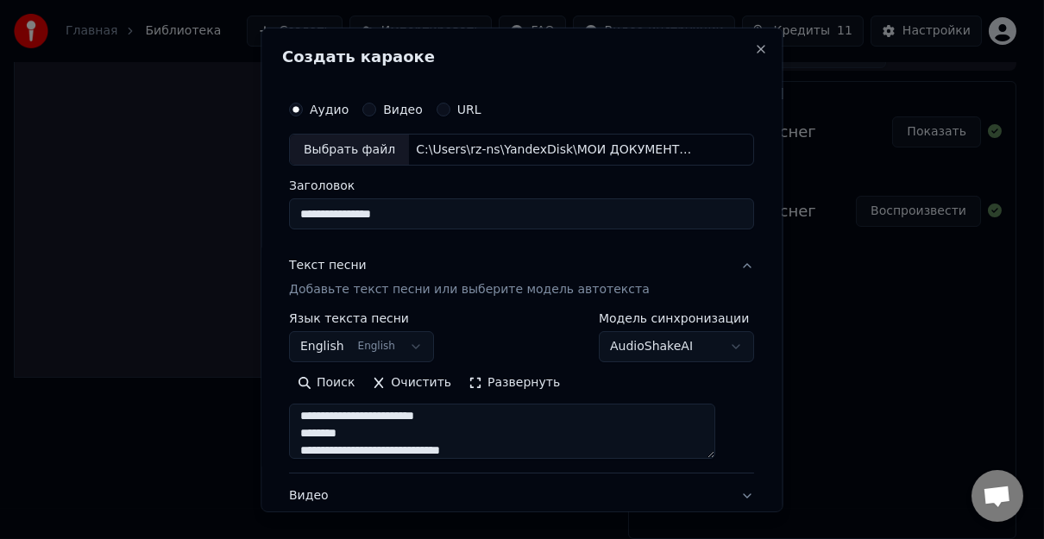
drag, startPoint x: 365, startPoint y: 439, endPoint x: 314, endPoint y: 432, distance: 51.5
click at [314, 432] on textarea at bounding box center [503, 431] width 426 height 55
click at [318, 440] on textarea at bounding box center [503, 431] width 426 height 55
click at [350, 412] on textarea at bounding box center [503, 431] width 426 height 55
click at [350, 409] on textarea at bounding box center [503, 431] width 426 height 55
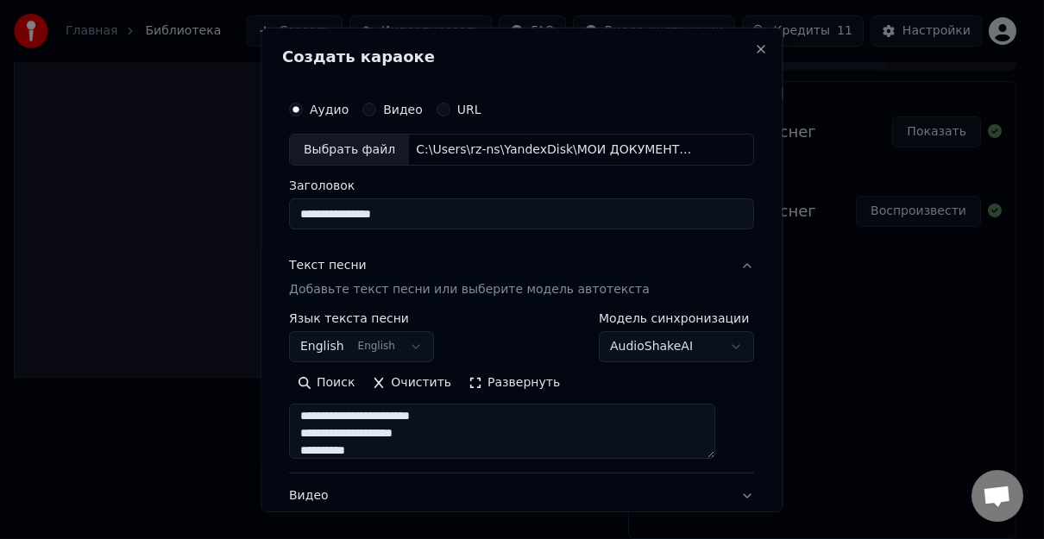
scroll to position [262, 0]
drag, startPoint x: 315, startPoint y: 438, endPoint x: 365, endPoint y: 432, distance: 50.4
click at [367, 431] on textarea at bounding box center [503, 431] width 426 height 55
click at [367, 425] on textarea at bounding box center [503, 431] width 426 height 55
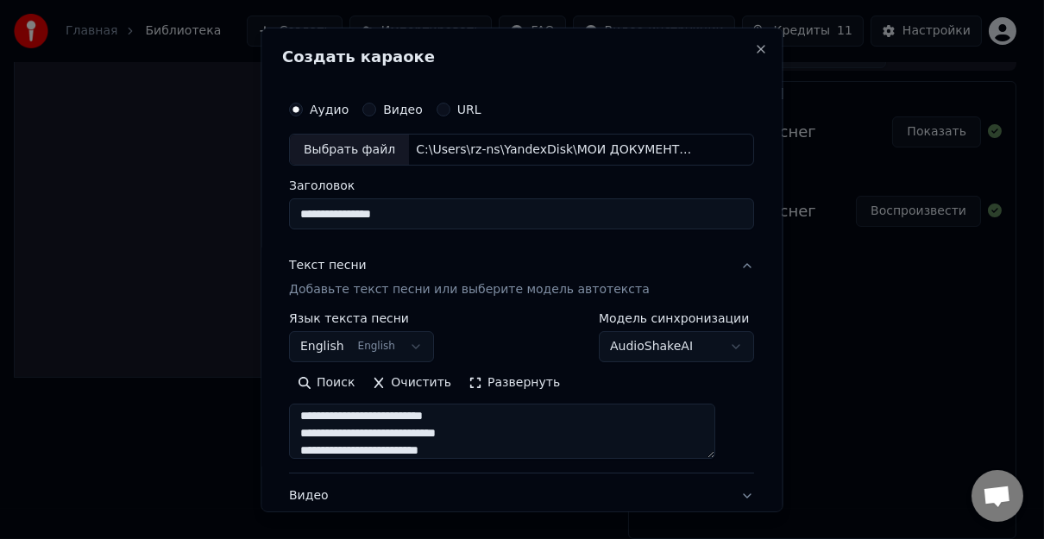
click at [367, 425] on textarea at bounding box center [503, 431] width 426 height 55
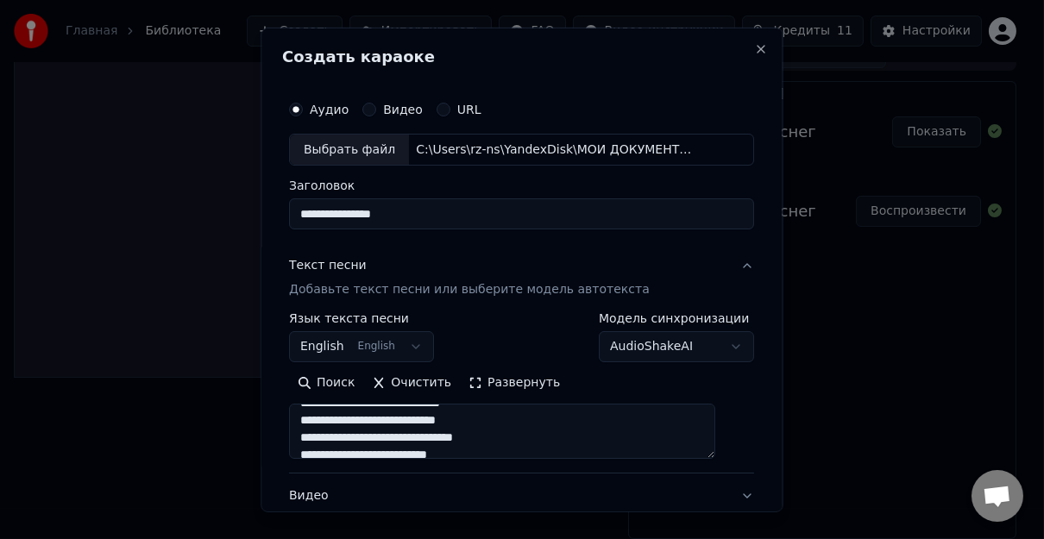
scroll to position [501, 0]
drag, startPoint x: 315, startPoint y: 451, endPoint x: 360, endPoint y: 422, distance: 53.2
click at [360, 417] on textarea at bounding box center [503, 431] width 426 height 55
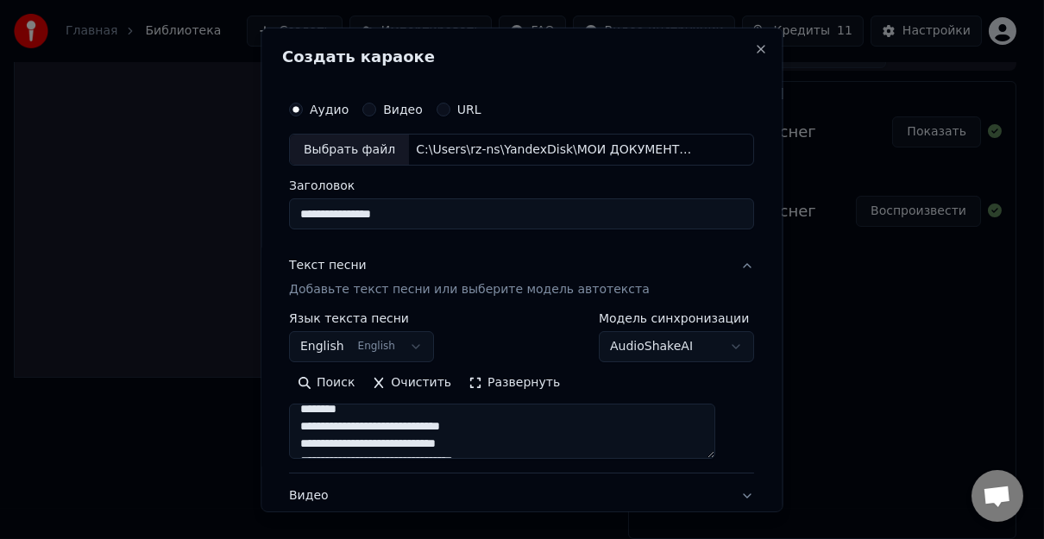
scroll to position [414, 0]
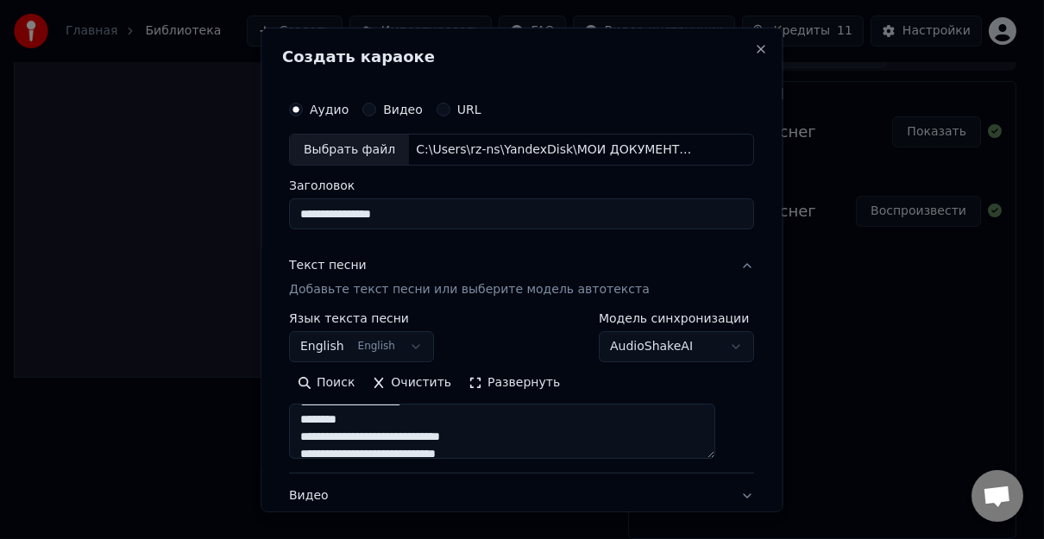
click at [379, 419] on textarea at bounding box center [503, 431] width 426 height 55
drag, startPoint x: 373, startPoint y: 418, endPoint x: 320, endPoint y: 420, distance: 52.7
click at [320, 420] on textarea at bounding box center [503, 431] width 426 height 55
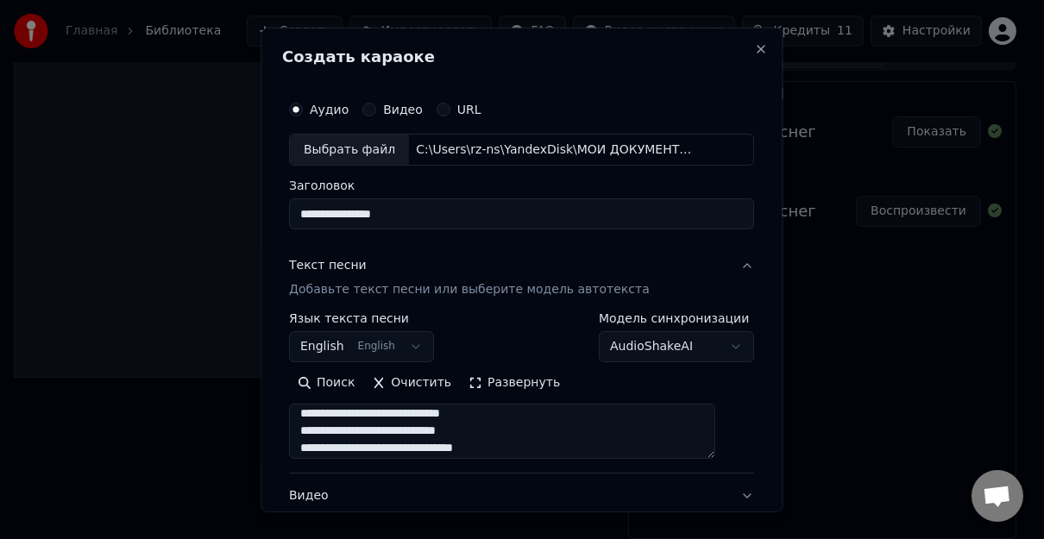
scroll to position [403, 0]
click at [624, 399] on div "Поиск Очистить Развернуть" at bounding box center [522, 414] width 465 height 90
click at [478, 419] on textarea at bounding box center [503, 431] width 426 height 55
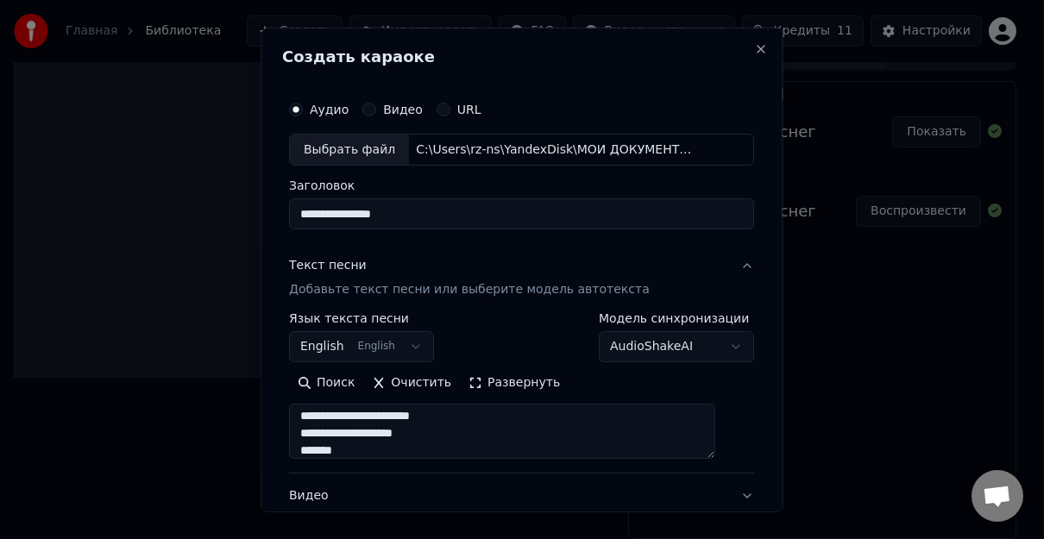
scroll to position [539, 0]
drag, startPoint x: 362, startPoint y: 432, endPoint x: 322, endPoint y: 432, distance: 40.6
click at [322, 431] on textarea at bounding box center [503, 431] width 426 height 55
drag, startPoint x: 370, startPoint y: 430, endPoint x: 324, endPoint y: 432, distance: 46.6
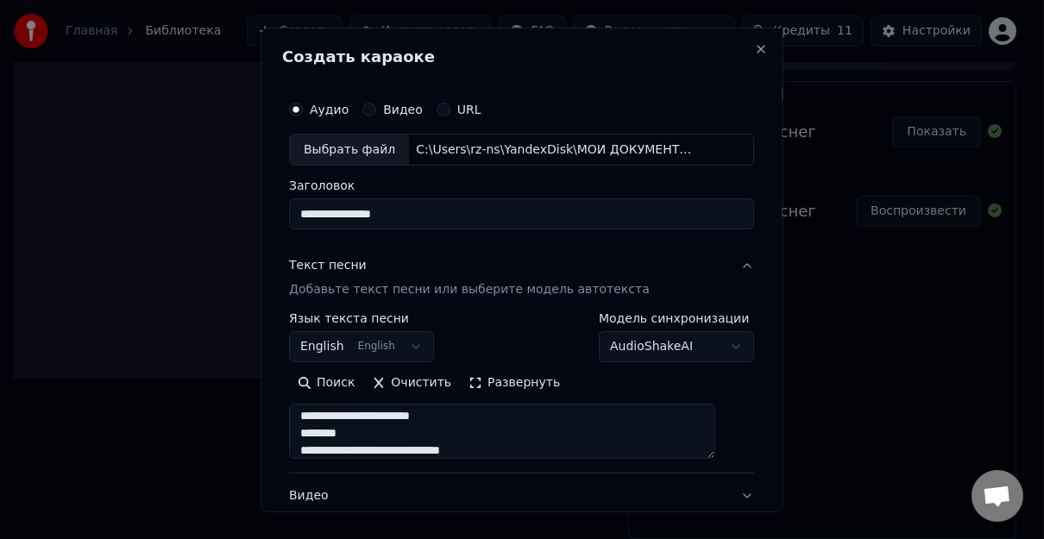
click at [324, 432] on textarea at bounding box center [503, 431] width 426 height 55
drag, startPoint x: 360, startPoint y: 433, endPoint x: 322, endPoint y: 432, distance: 38.0
click at [322, 432] on textarea at bounding box center [503, 431] width 426 height 55
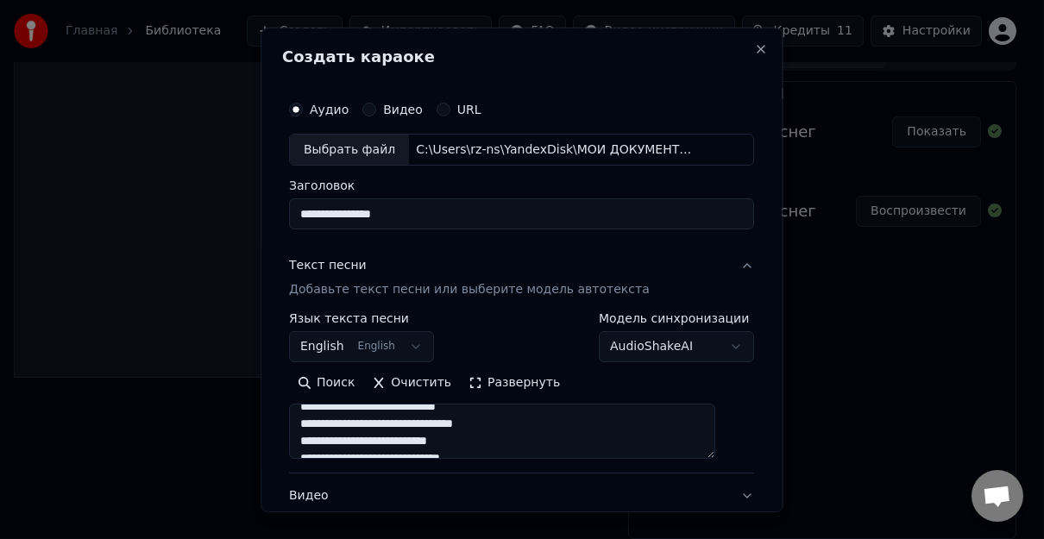
scroll to position [0, 0]
drag, startPoint x: 438, startPoint y: 438, endPoint x: 308, endPoint y: 356, distance: 153.2
click at [223, 310] on body "**********" at bounding box center [515, 247] width 1031 height 539
click at [378, 421] on textarea at bounding box center [503, 431] width 426 height 55
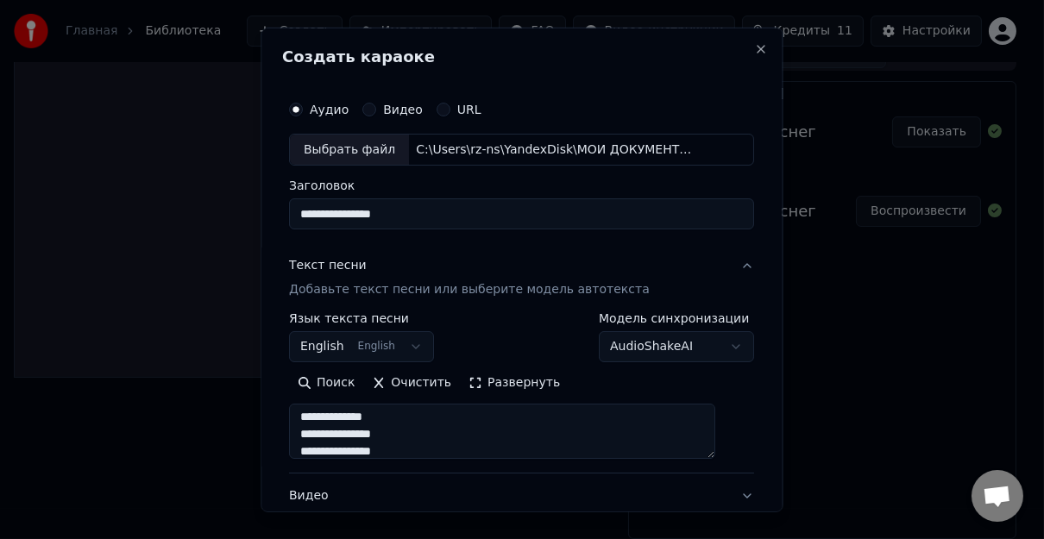
scroll to position [797, 0]
type textarea "**********"
click at [358, 350] on button "English English" at bounding box center [362, 346] width 145 height 31
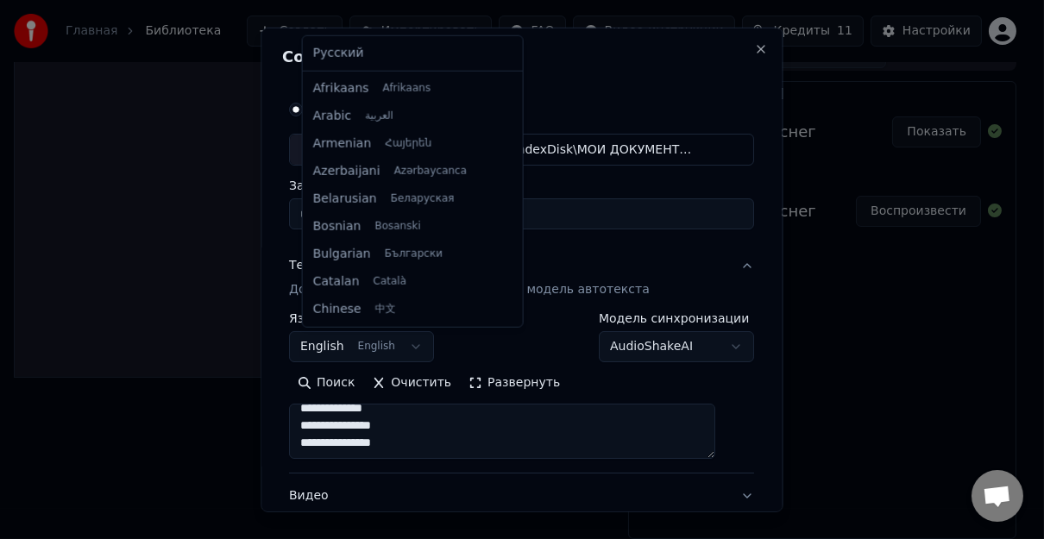
scroll to position [138, 0]
select select "**"
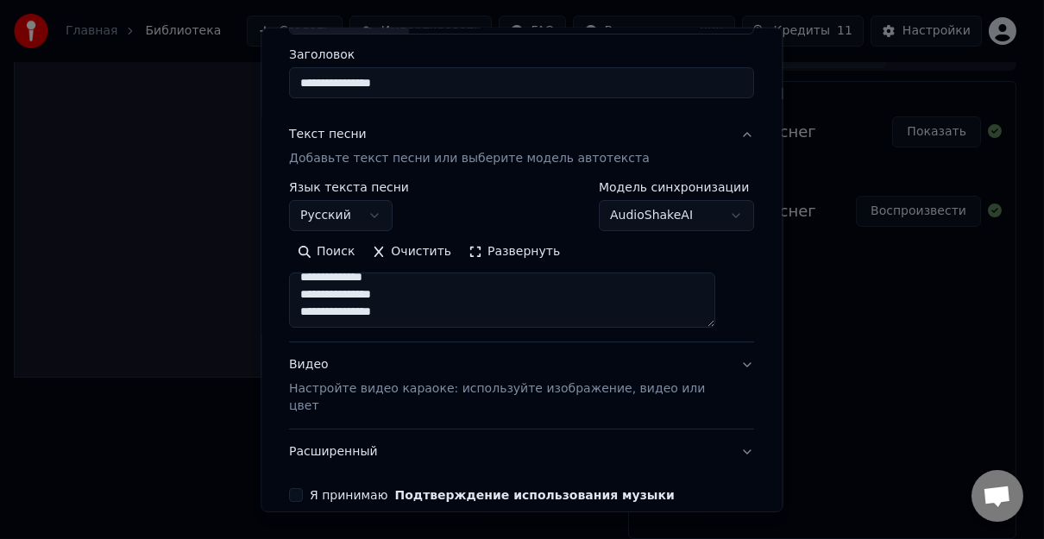
scroll to position [143, 0]
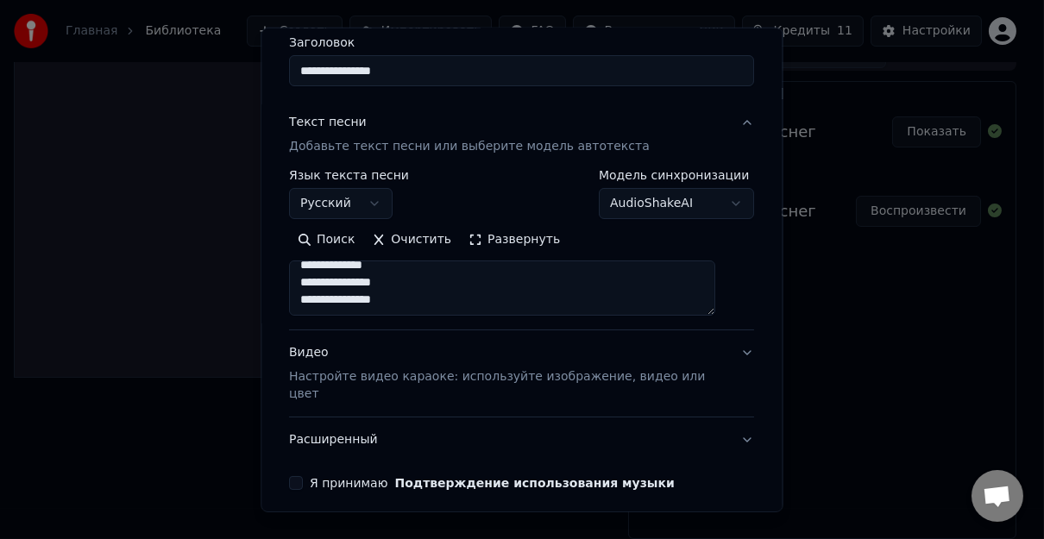
click at [561, 376] on p "Настройте видео караоке: используйте изображение, видео или цвет" at bounding box center [509, 386] width 438 height 35
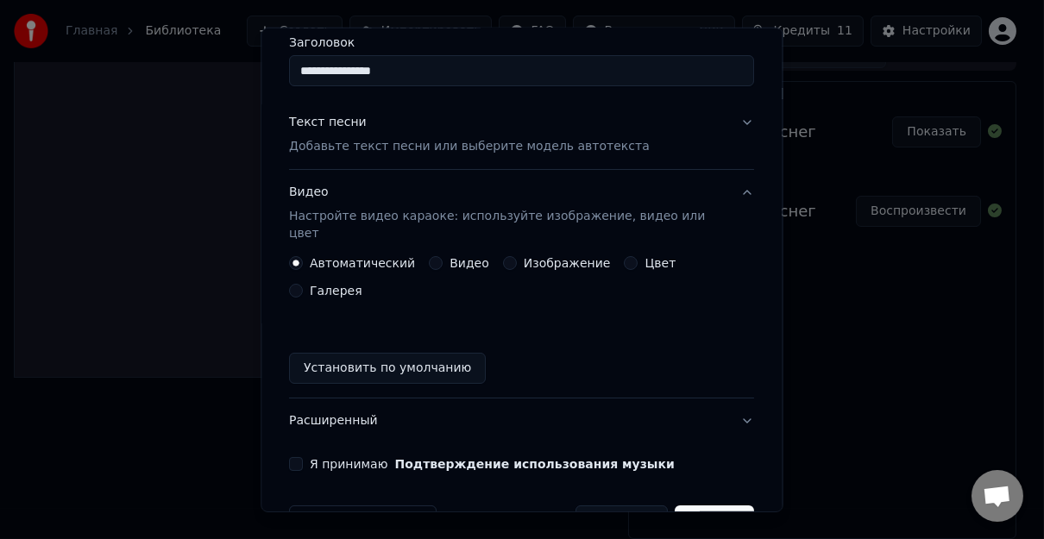
click at [503, 256] on button "Изображение" at bounding box center [510, 263] width 14 height 14
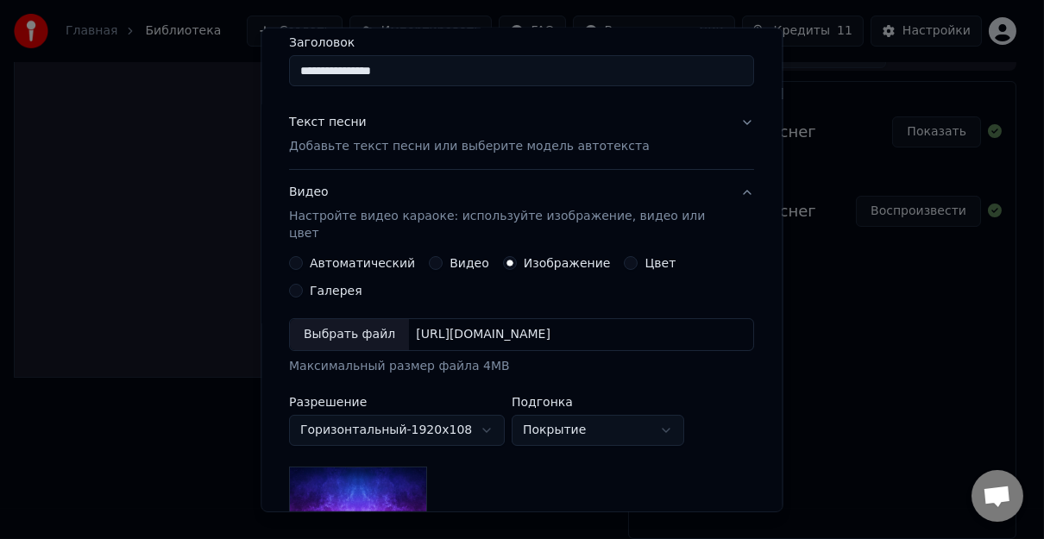
click at [351, 319] on div "Выбрать файл" at bounding box center [350, 334] width 119 height 31
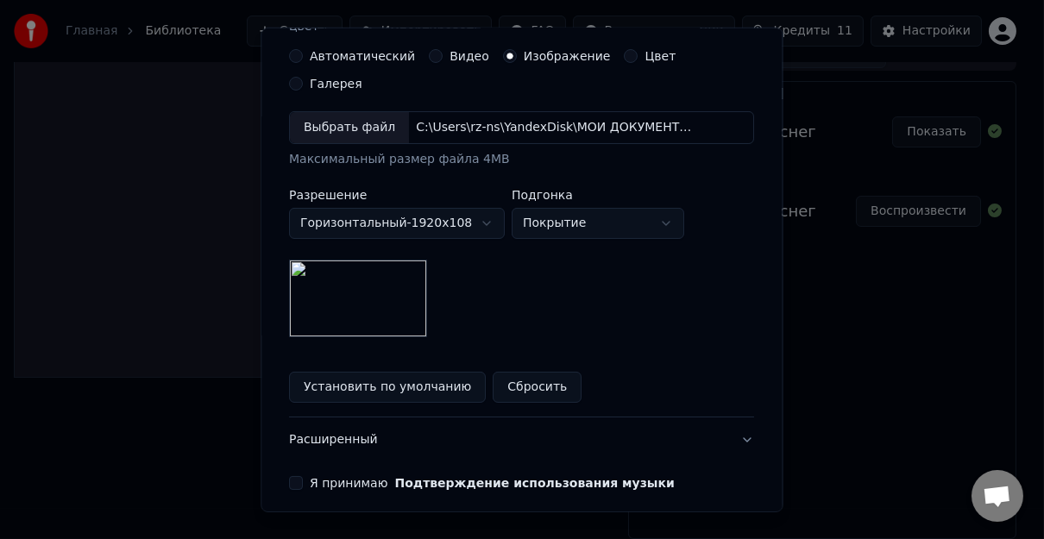
scroll to position [374, 0]
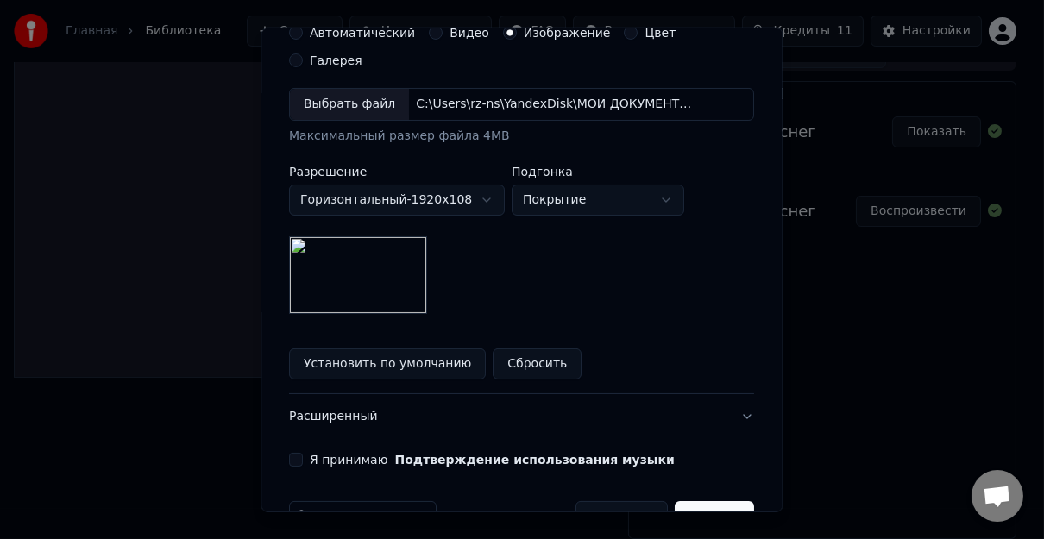
click at [304, 453] on button "Я принимаю Подтверждение использования музыки" at bounding box center [297, 460] width 14 height 14
click at [697, 501] on button "Создать" at bounding box center [714, 516] width 79 height 31
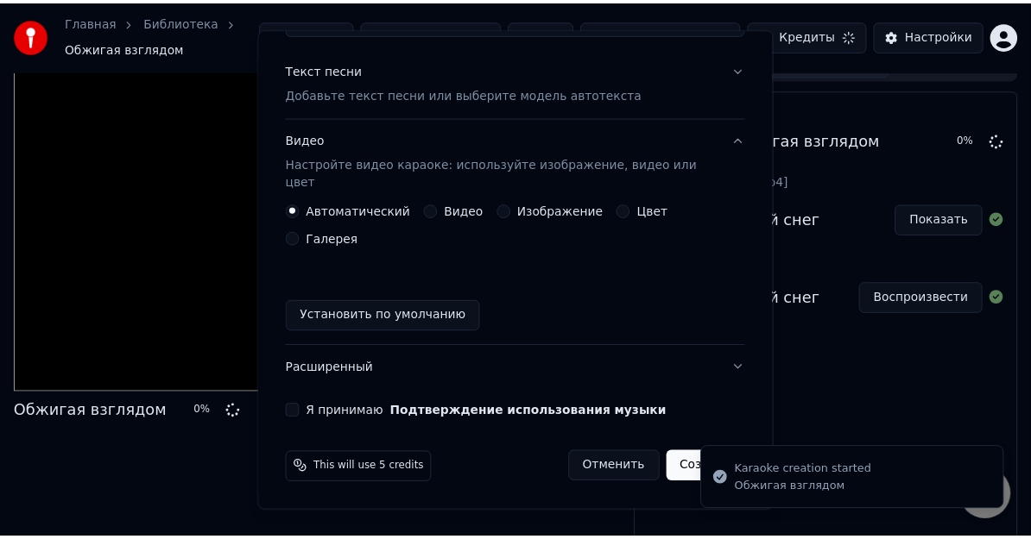
scroll to position [148, 0]
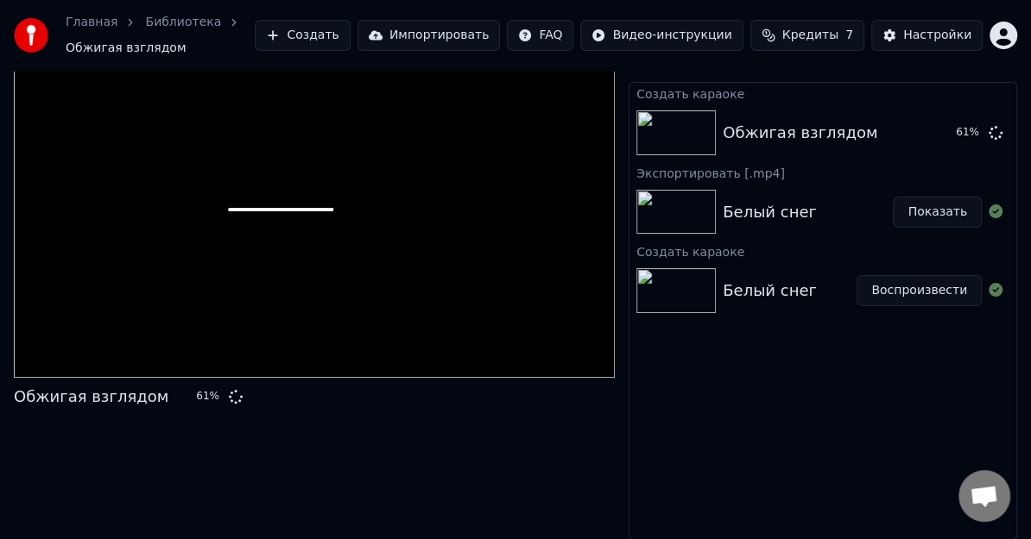
click at [1002, 33] on html "Главная Библиотека Обжигая взглядом Создать Импортировать FAQ Видео-инструкции …" at bounding box center [515, 239] width 1031 height 539
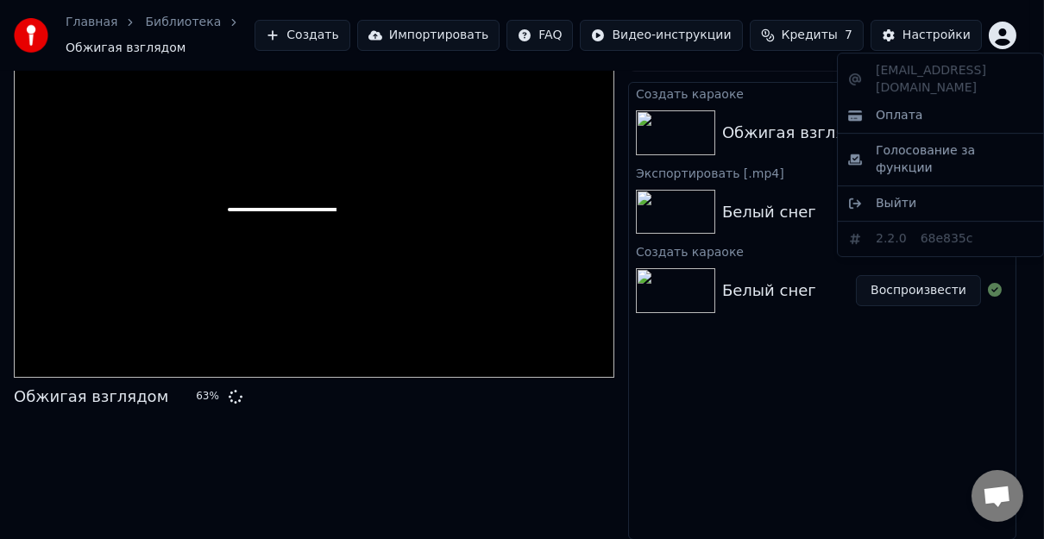
click at [783, 400] on html "Главная Библиотека Обжигая взглядом Создать Импортировать FAQ Видео-инструкции …" at bounding box center [522, 239] width 1044 height 539
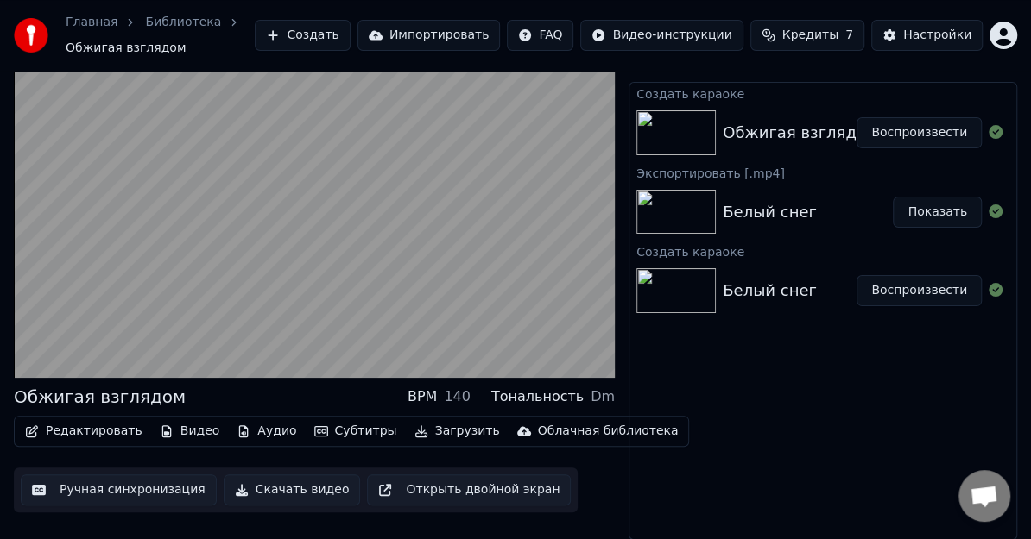
click at [942, 127] on button "Воспроизвести" at bounding box center [918, 132] width 125 height 31
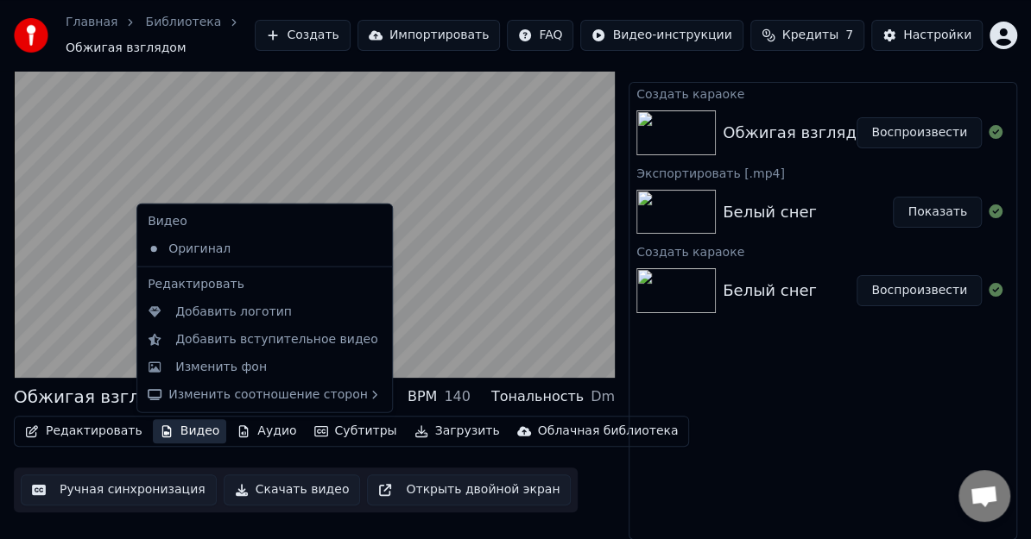
click at [189, 432] on button "Видео" at bounding box center [190, 431] width 74 height 24
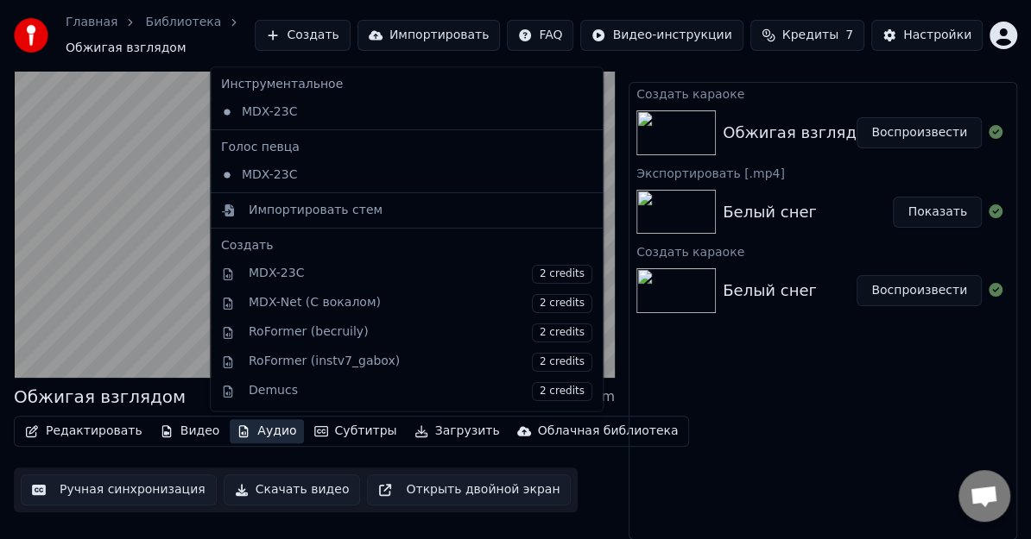
click at [286, 492] on button "Скачать видео" at bounding box center [292, 490] width 137 height 31
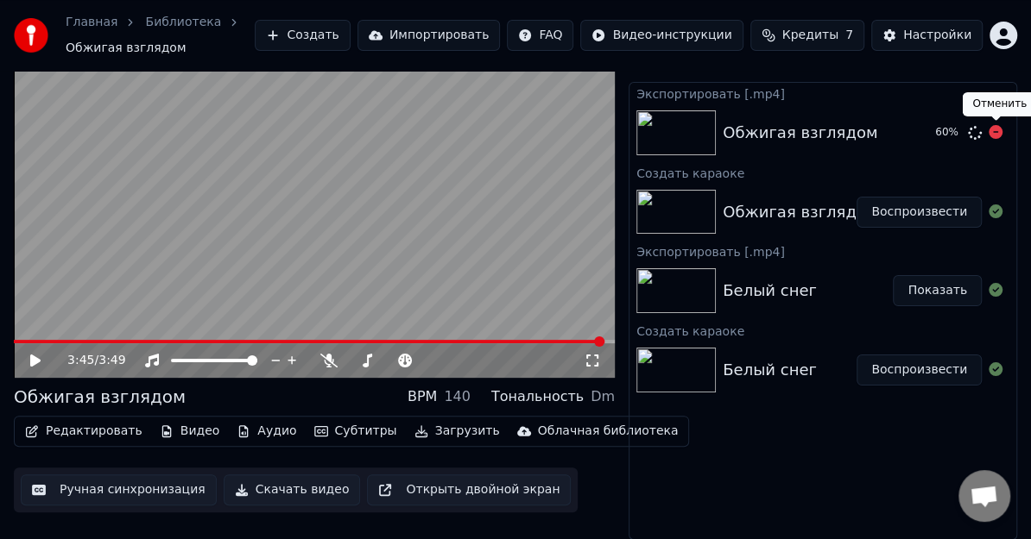
click at [996, 133] on icon at bounding box center [995, 132] width 14 height 14
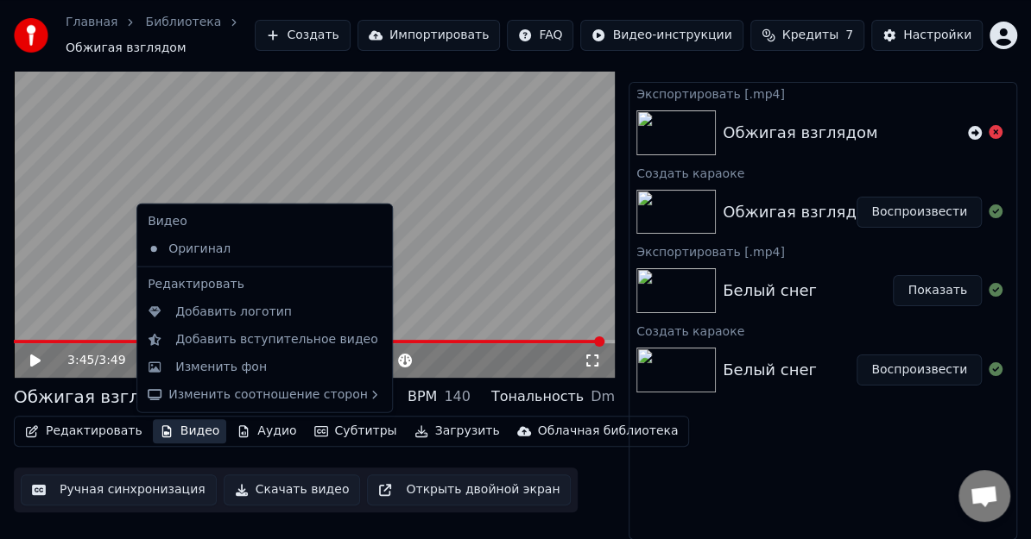
click at [184, 429] on button "Видео" at bounding box center [190, 431] width 74 height 24
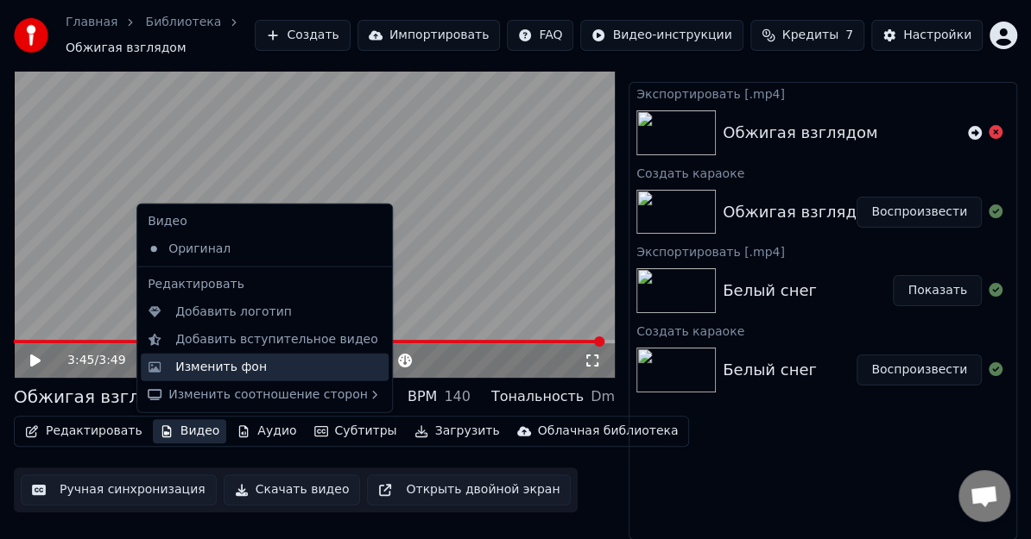
click at [243, 369] on div "Изменить фон" at bounding box center [220, 367] width 91 height 17
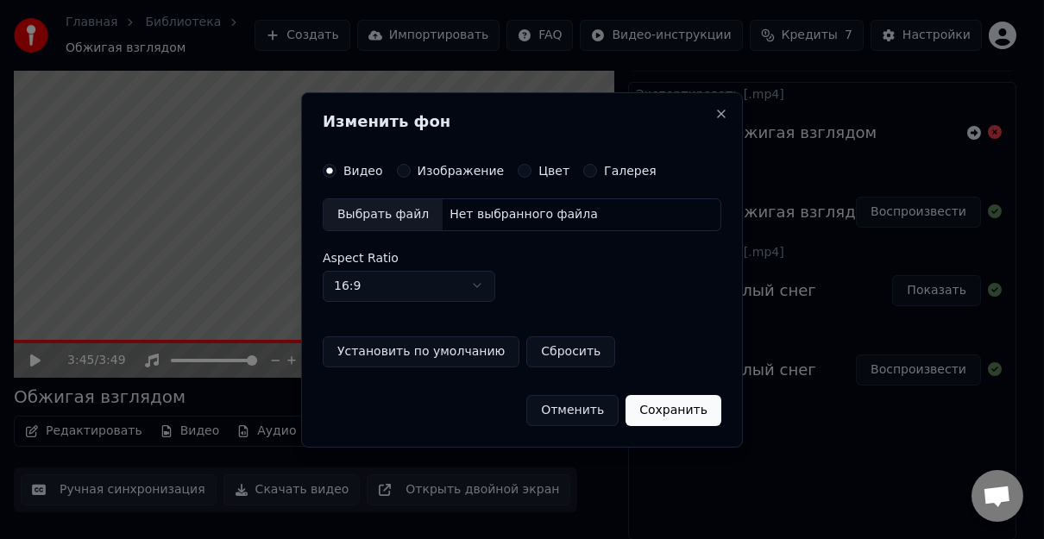
click at [374, 211] on div "Выбрать файл" at bounding box center [383, 214] width 119 height 31
click at [402, 172] on button "Изображение" at bounding box center [404, 171] width 14 height 14
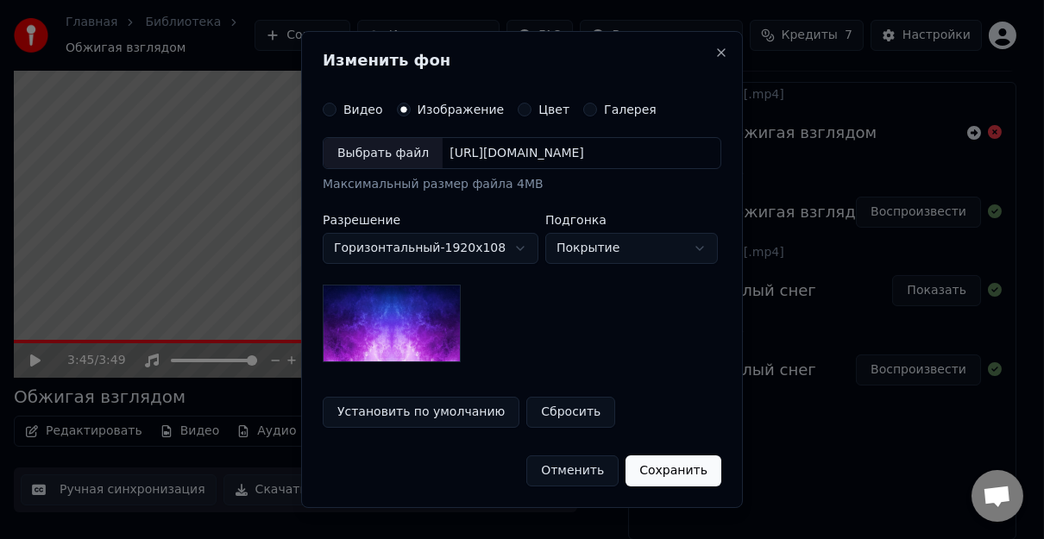
click at [402, 162] on div "Выбрать файл" at bounding box center [383, 153] width 119 height 31
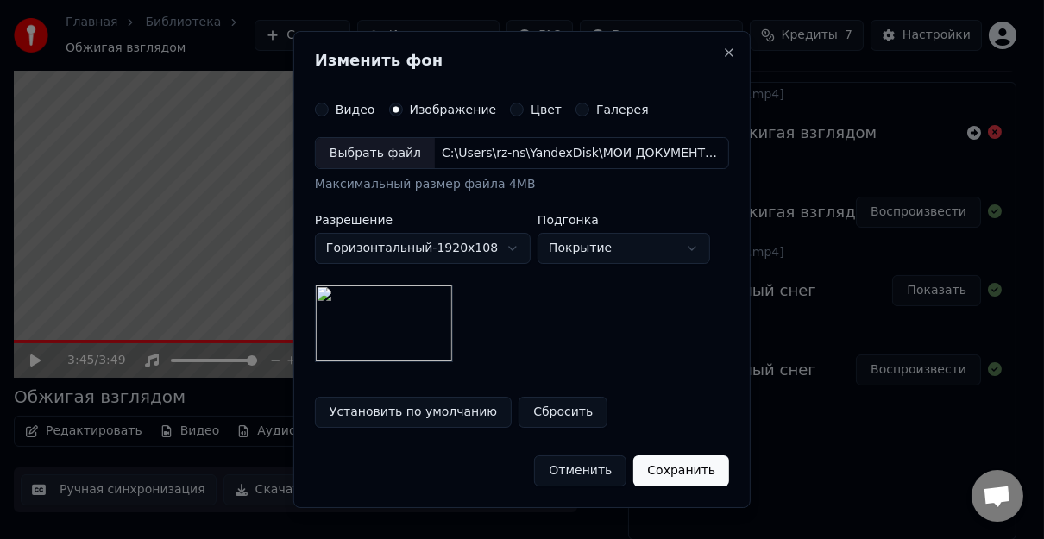
click at [669, 467] on button "Сохранить" at bounding box center [681, 471] width 96 height 31
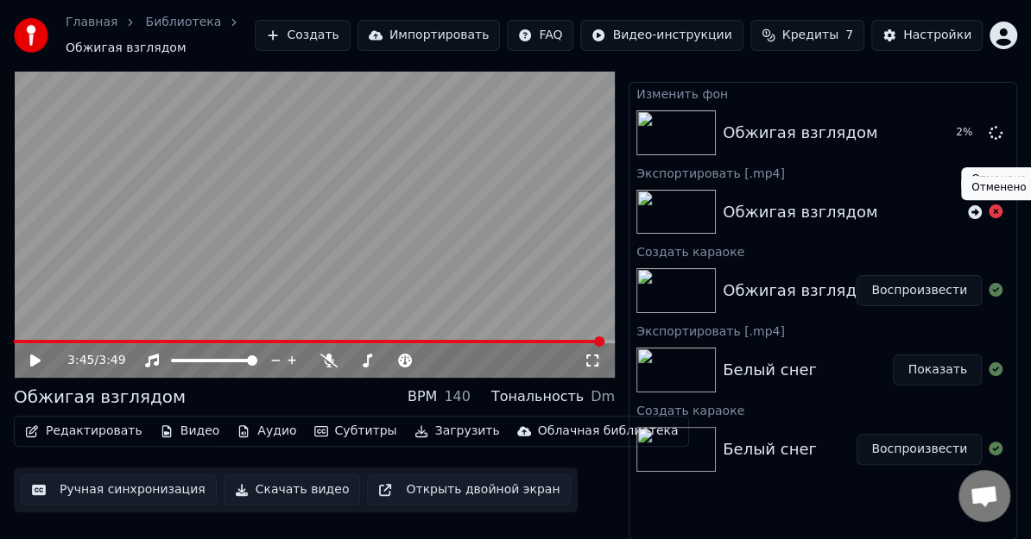
click at [994, 211] on icon at bounding box center [995, 212] width 14 height 14
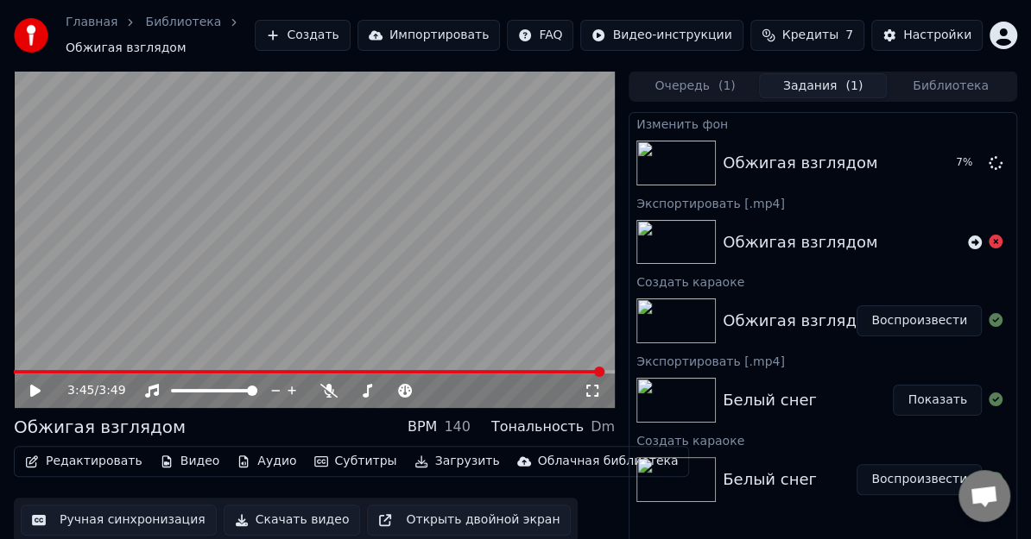
click at [35, 393] on icon at bounding box center [35, 391] width 10 height 12
click at [35, 393] on icon at bounding box center [48, 391] width 40 height 14
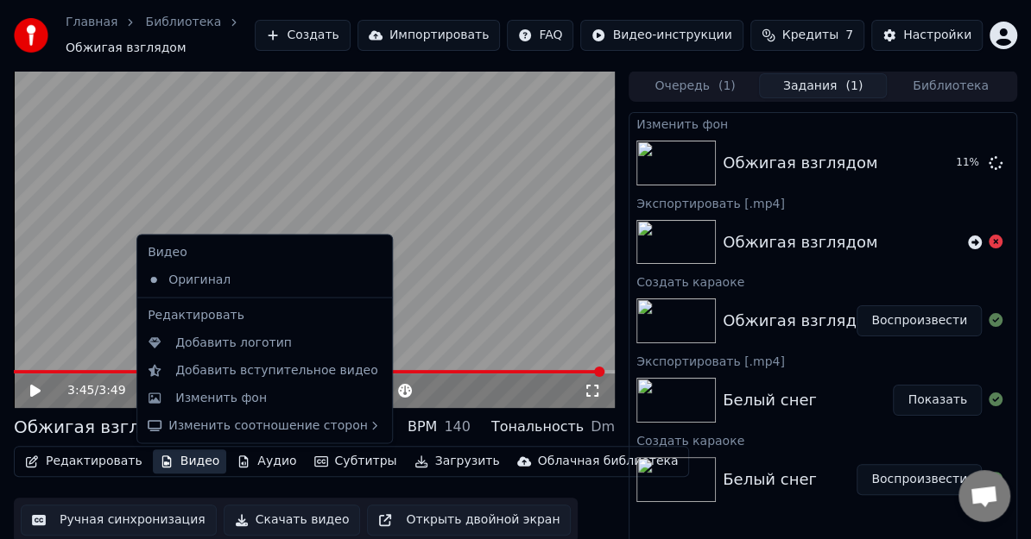
click at [180, 465] on button "Видео" at bounding box center [190, 462] width 74 height 24
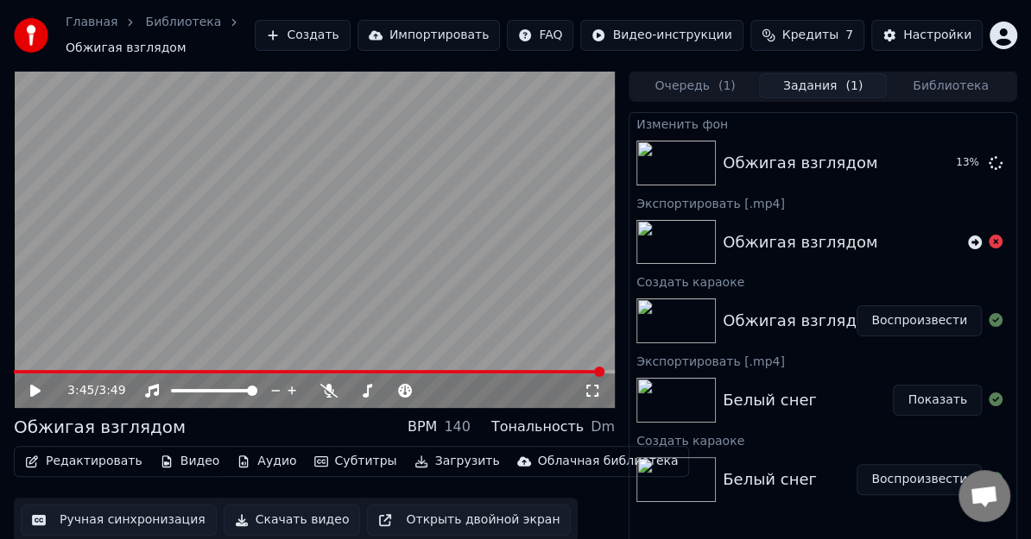
click at [427, 197] on video at bounding box center [314, 240] width 601 height 338
click at [488, 430] on div "BPM 140 Тональность Dm" at bounding box center [510, 427] width 207 height 21
click at [470, 428] on div "140" at bounding box center [457, 427] width 27 height 21
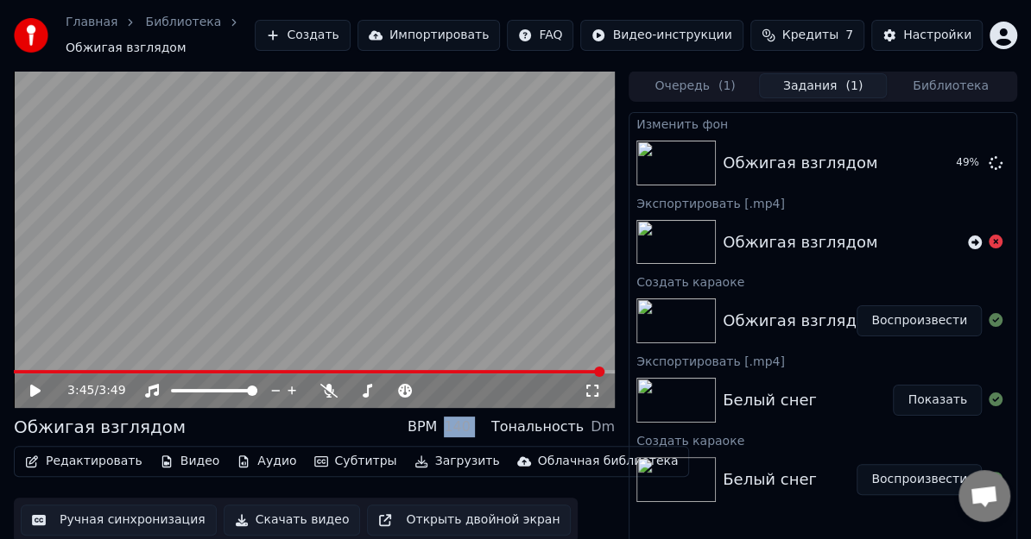
click at [486, 430] on div "BPM 140 Тональность Dm" at bounding box center [510, 427] width 207 height 21
click at [34, 394] on icon at bounding box center [35, 391] width 10 height 12
click at [34, 390] on icon at bounding box center [35, 391] width 9 height 10
click at [36, 392] on icon at bounding box center [35, 391] width 10 height 12
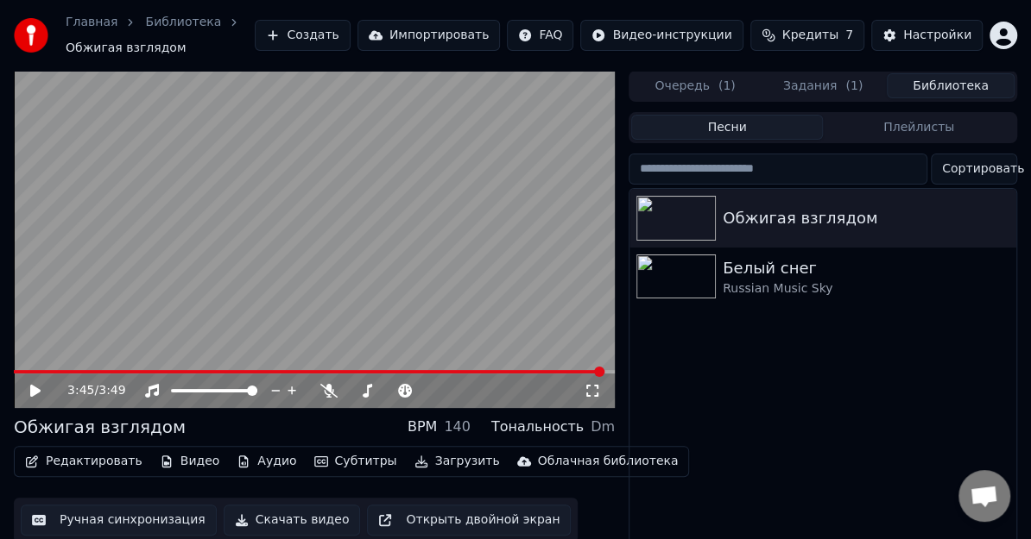
click at [978, 88] on button "Библиотека" at bounding box center [950, 85] width 128 height 25
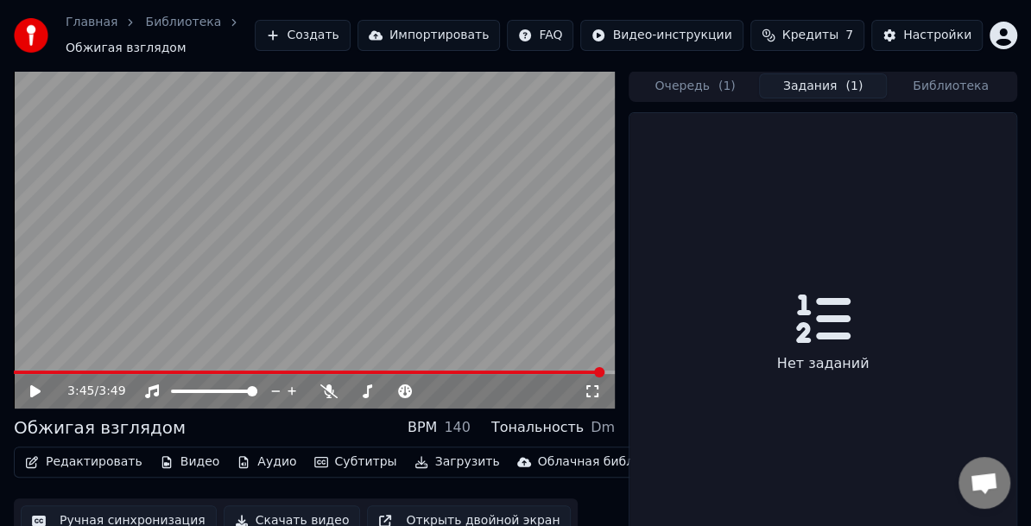
click at [805, 89] on button "Задания ( 1 )" at bounding box center [823, 85] width 128 height 25
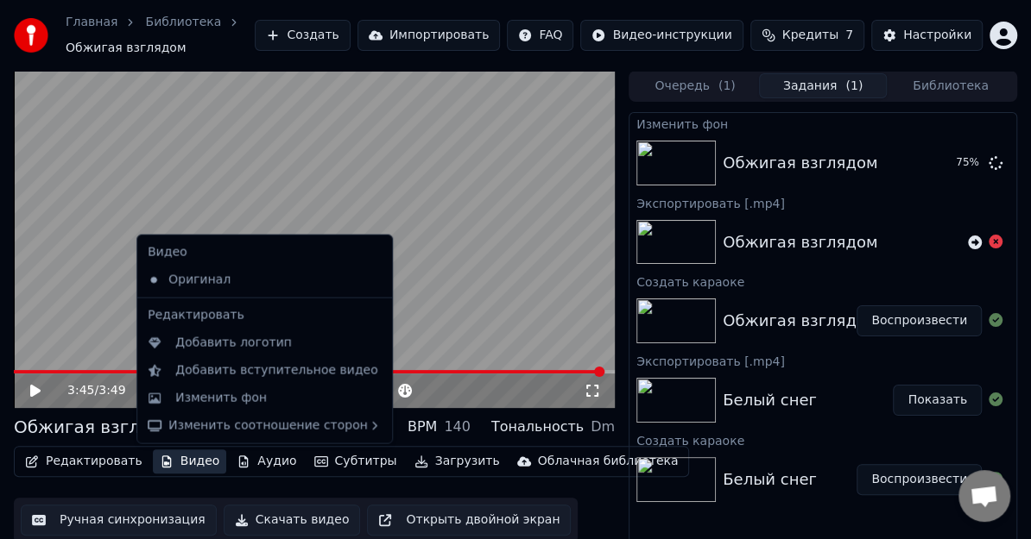
click at [174, 468] on button "Видео" at bounding box center [190, 462] width 74 height 24
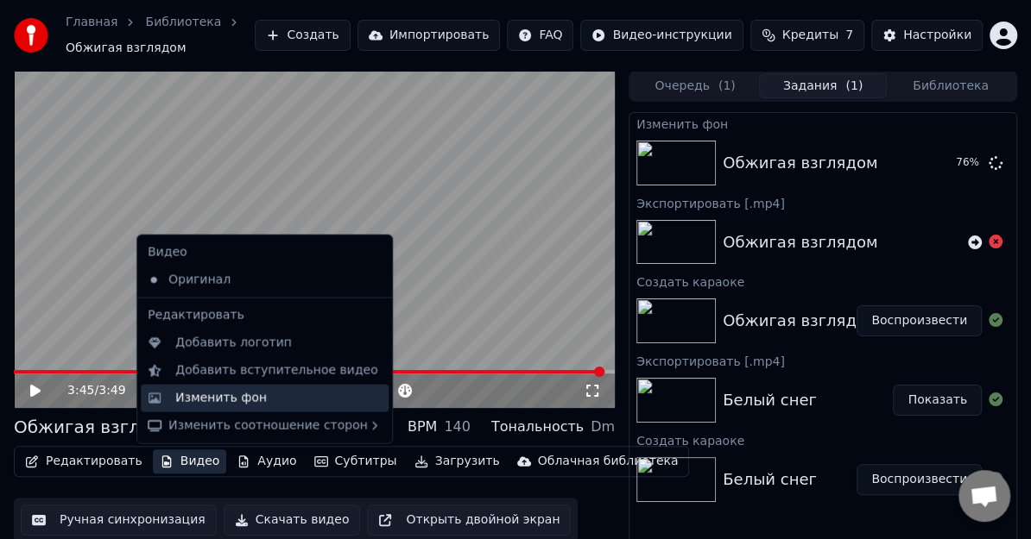
click at [269, 396] on div "Изменить фон" at bounding box center [278, 397] width 206 height 17
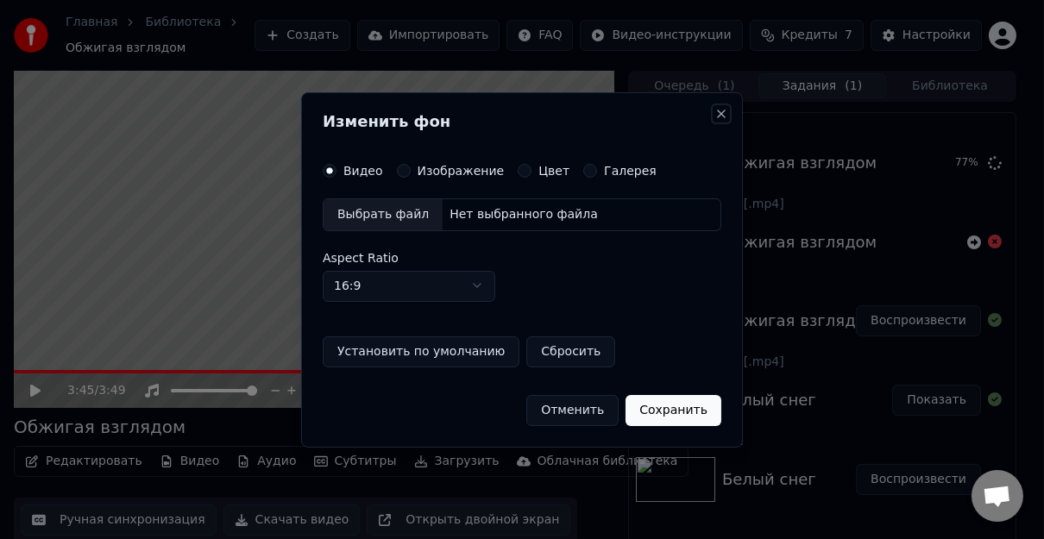
click at [720, 113] on button "Close" at bounding box center [722, 114] width 14 height 14
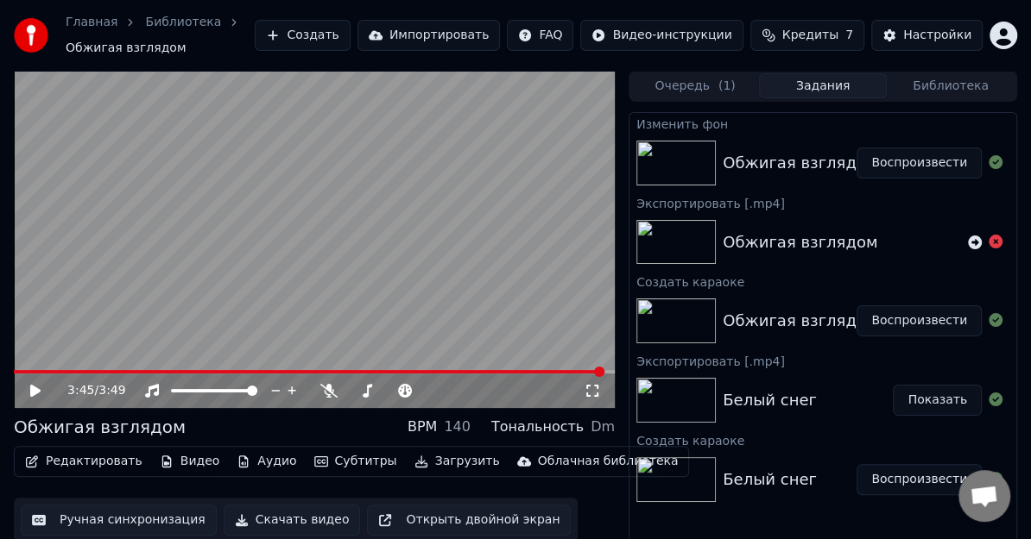
click at [799, 173] on div "Обжигая взглядом" at bounding box center [799, 163] width 154 height 24
click at [917, 164] on button "Воспроизвести" at bounding box center [918, 163] width 125 height 31
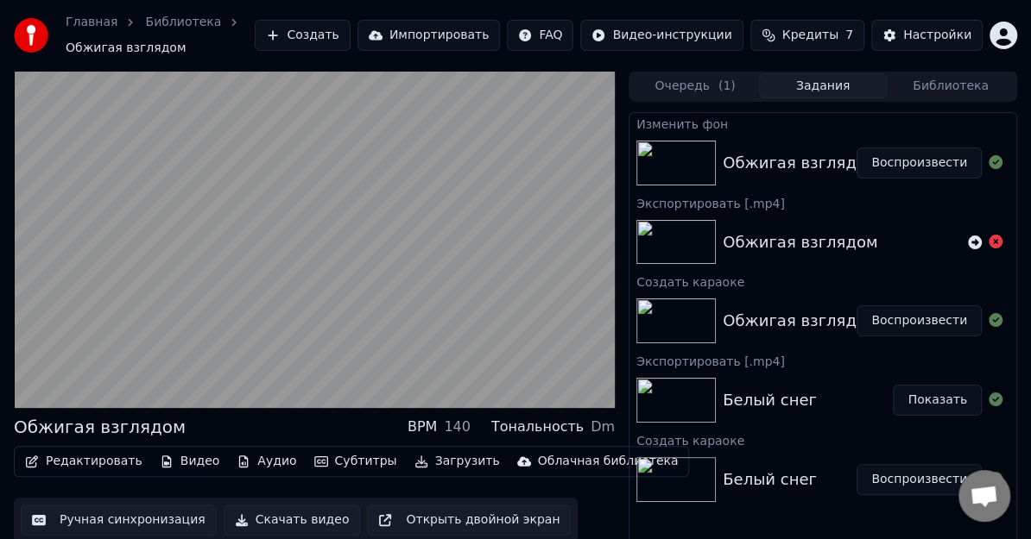
click at [268, 523] on button "Скачать видео" at bounding box center [292, 520] width 137 height 31
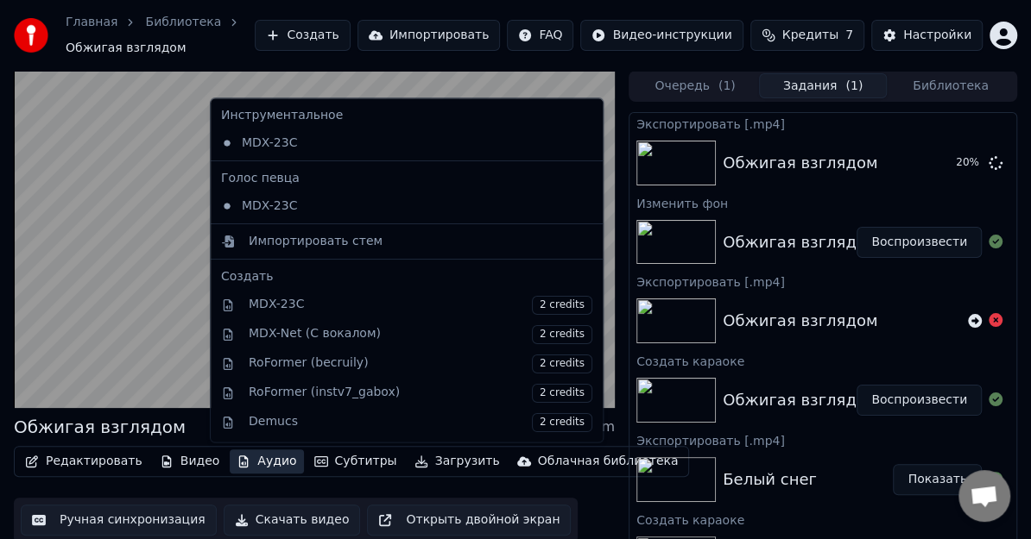
click at [255, 463] on button "Аудио" at bounding box center [266, 462] width 73 height 24
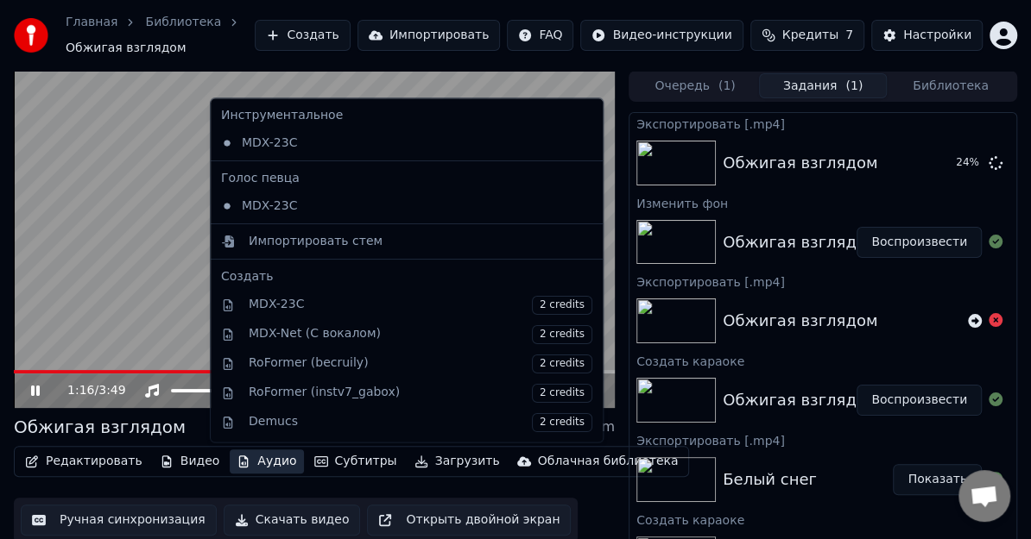
click at [154, 163] on video at bounding box center [314, 240] width 601 height 338
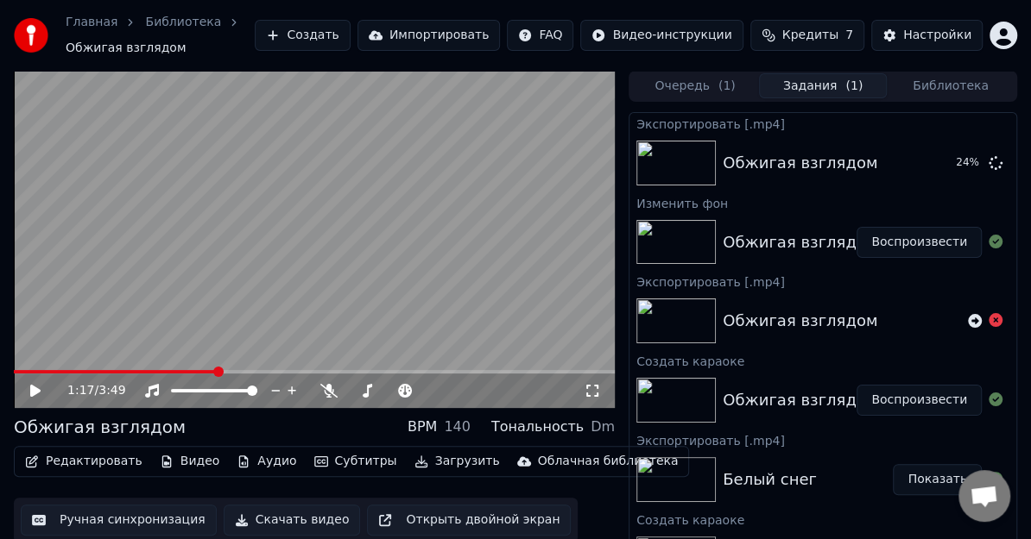
click at [154, 163] on video at bounding box center [314, 240] width 601 height 338
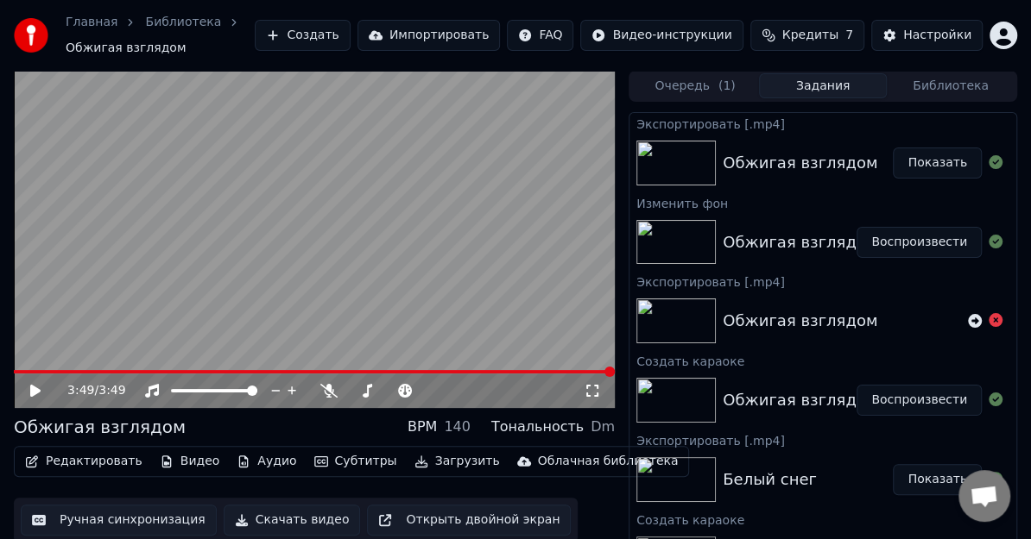
click at [909, 163] on button "Показать" at bounding box center [936, 163] width 89 height 31
click at [819, 37] on span "Кредиты" at bounding box center [810, 35] width 56 height 17
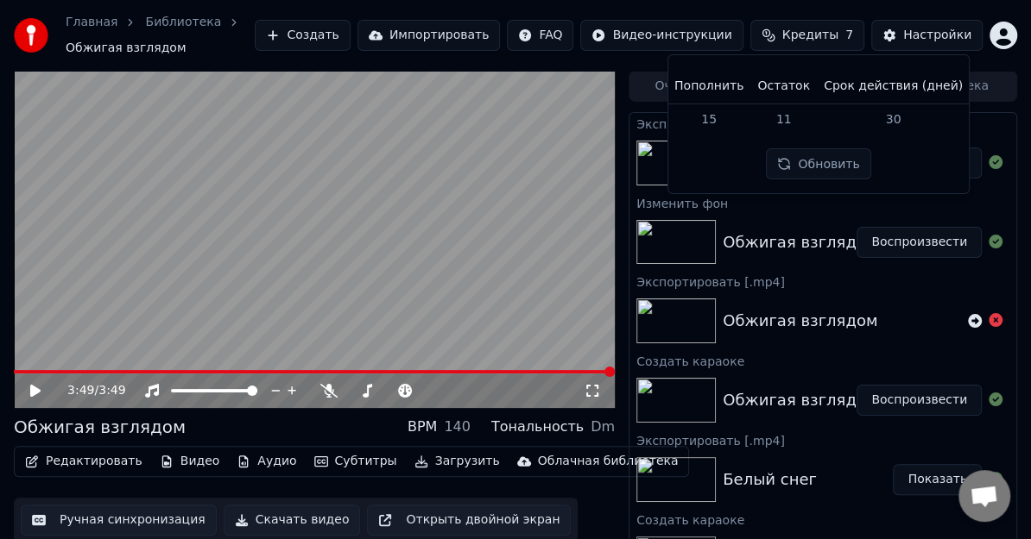
click at [809, 157] on button "Обновить" at bounding box center [818, 163] width 104 height 31
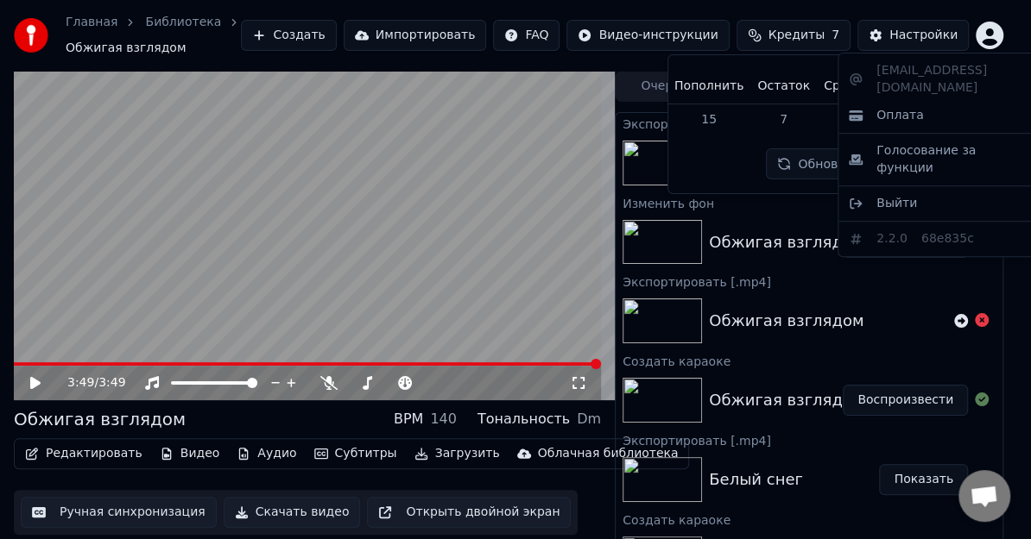
click at [1000, 34] on html "Главная Библиотека Обжигая взглядом Создать Импортировать FAQ Видео-инструкции …" at bounding box center [515, 269] width 1031 height 539
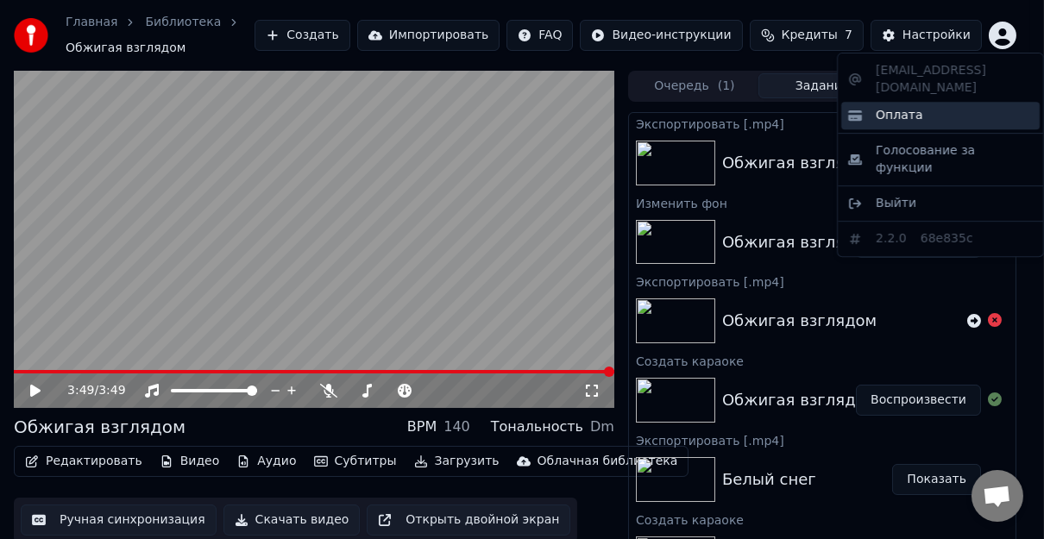
click at [888, 107] on span "Оплата" at bounding box center [899, 115] width 47 height 17
